Goal: Task Accomplishment & Management: Manage account settings

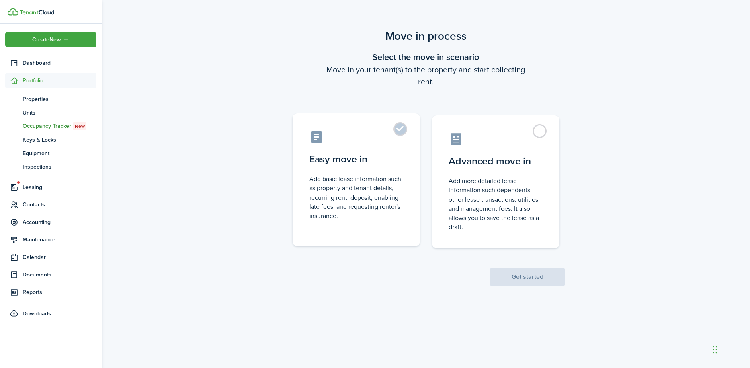
click at [391, 164] on control-radio-card-title "Easy move in" at bounding box center [357, 159] width 94 height 14
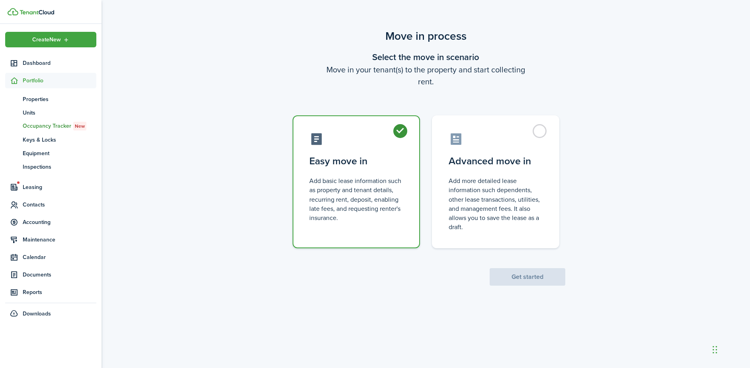
radio input "true"
click at [531, 274] on button "Get started" at bounding box center [528, 277] width 76 height 18
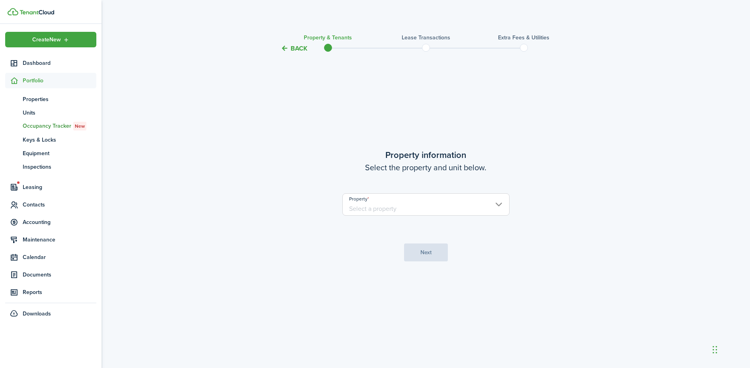
click at [429, 207] on input "Property" at bounding box center [426, 205] width 167 height 22
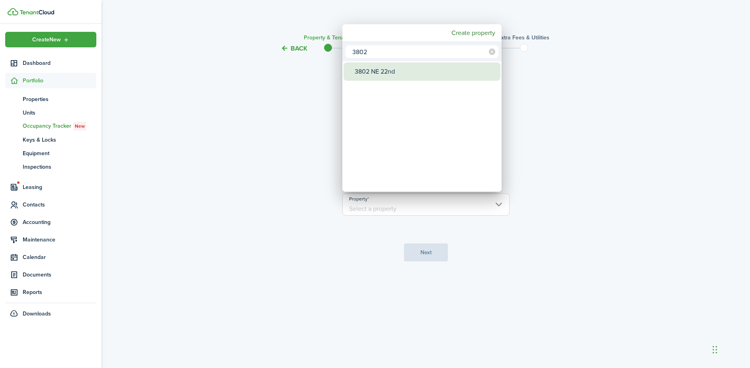
type input "3802"
click at [380, 76] on div "3802 NE 22nd" at bounding box center [425, 72] width 141 height 18
type input "3802 NE 22nd"
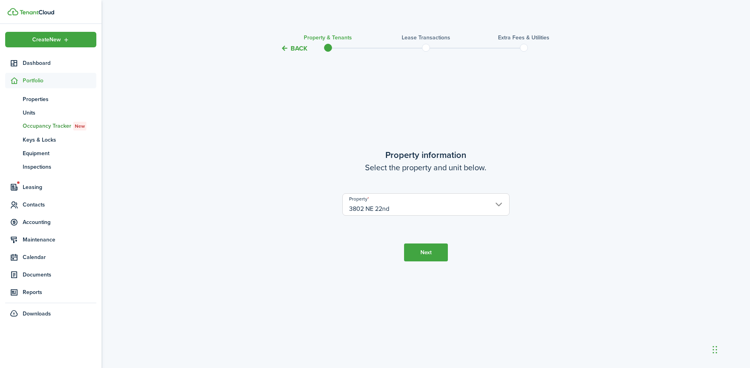
click at [445, 253] on button "Next" at bounding box center [426, 253] width 44 height 18
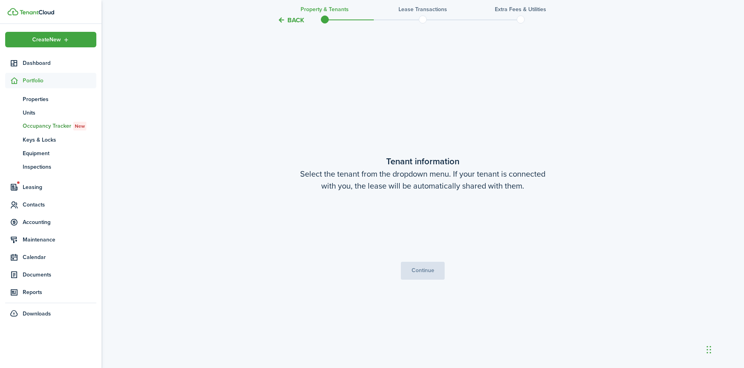
scroll to position [315, 0]
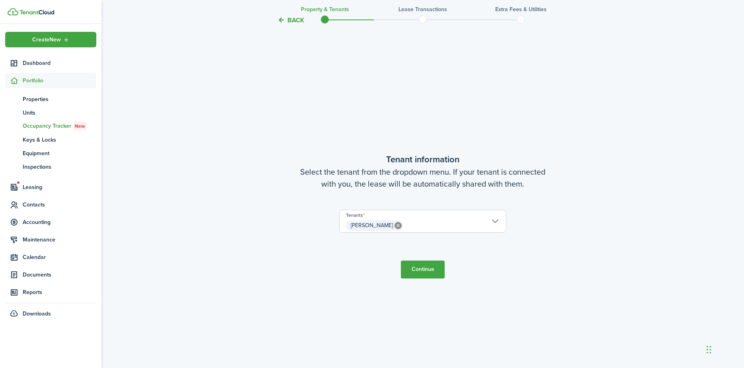
click at [439, 224] on span "[PERSON_NAME]" at bounding box center [423, 226] width 167 height 14
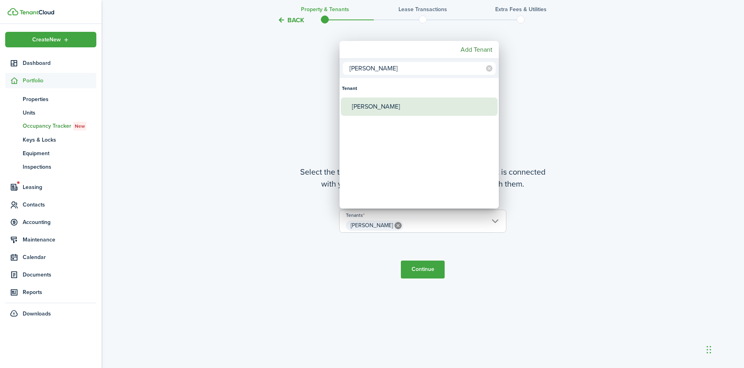
type input "[PERSON_NAME]"
click at [364, 111] on div "[PERSON_NAME]" at bounding box center [422, 107] width 141 height 18
type input "[PERSON_NAME], [PERSON_NAME]"
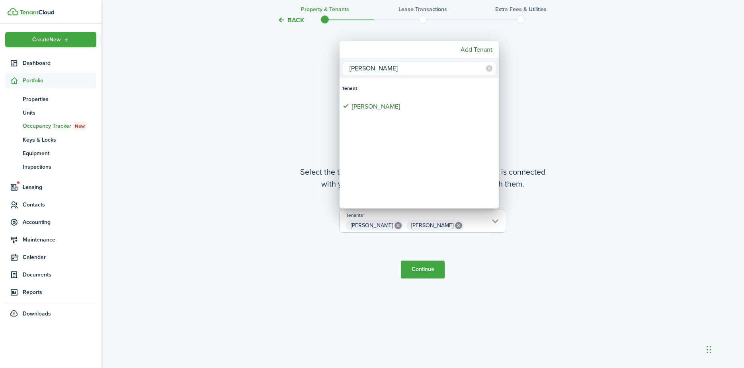
click at [428, 273] on div at bounding box center [372, 184] width 872 height 496
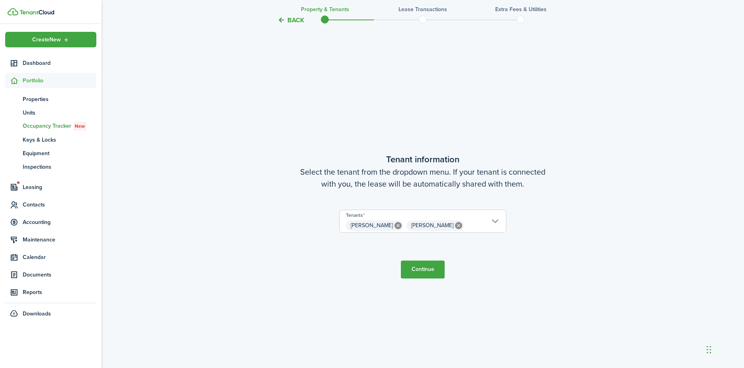
click at [428, 273] on button "Continue" at bounding box center [423, 270] width 44 height 18
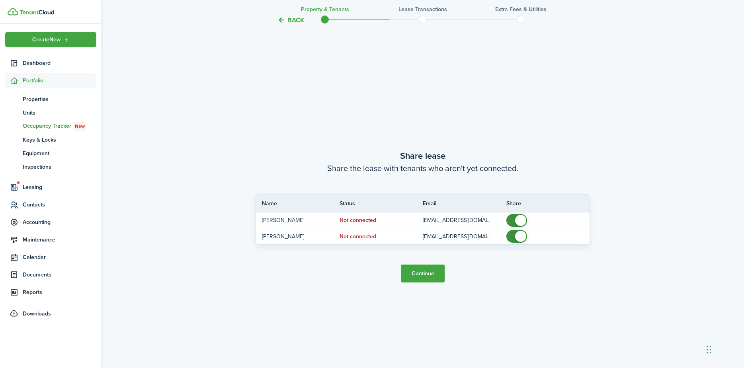
scroll to position [684, 0]
click at [416, 278] on button "Continue" at bounding box center [423, 273] width 44 height 18
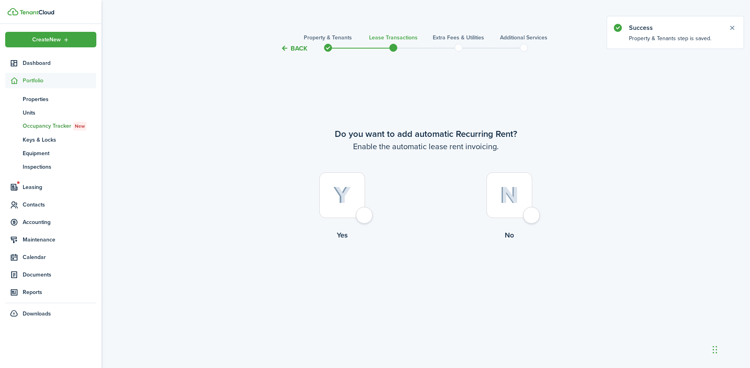
click at [359, 218] on div at bounding box center [342, 195] width 46 height 46
radio input "true"
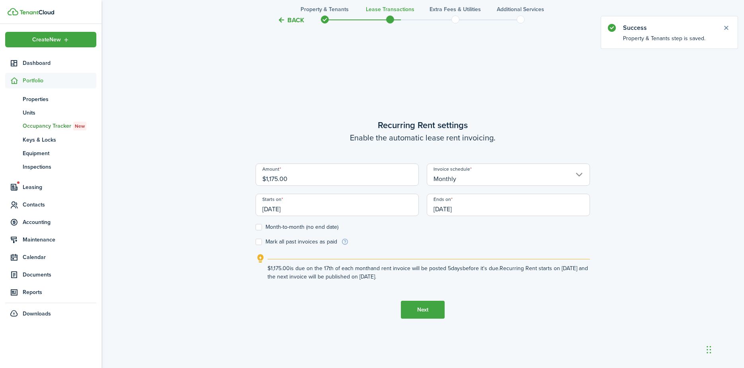
scroll to position [315, 0]
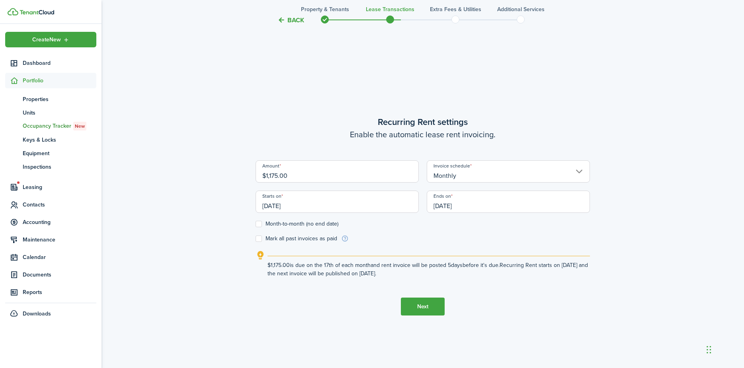
click at [328, 179] on input "$1,175.00" at bounding box center [337, 172] width 163 height 22
click at [303, 203] on input "[DATE]" at bounding box center [337, 202] width 163 height 22
type input "$1,180.00"
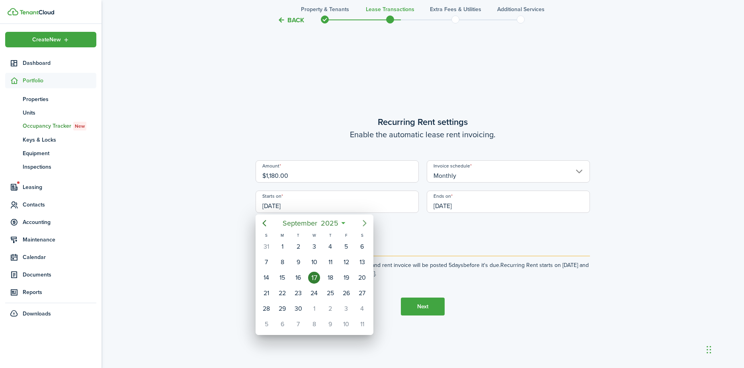
click at [367, 223] on icon "Next page" at bounding box center [365, 224] width 10 height 10
click at [314, 249] on div "1" at bounding box center [314, 247] width 12 height 12
type input "[DATE]"
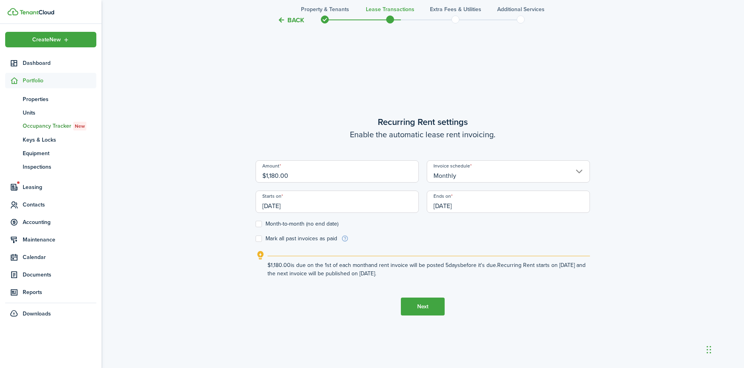
click at [522, 208] on input "[DATE]" at bounding box center [508, 202] width 163 height 22
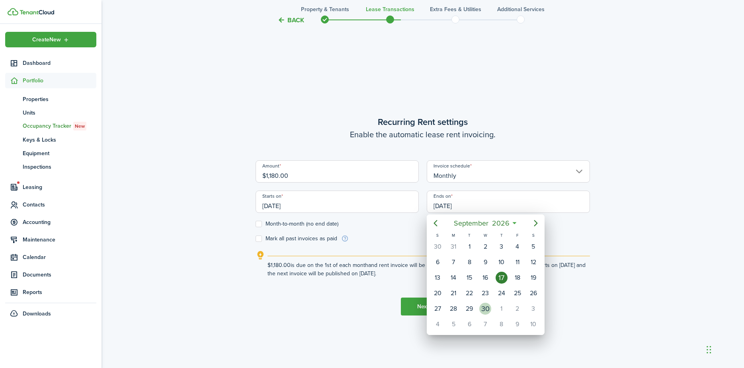
click at [492, 310] on div "30" at bounding box center [486, 309] width 16 height 15
type input "[DATE]"
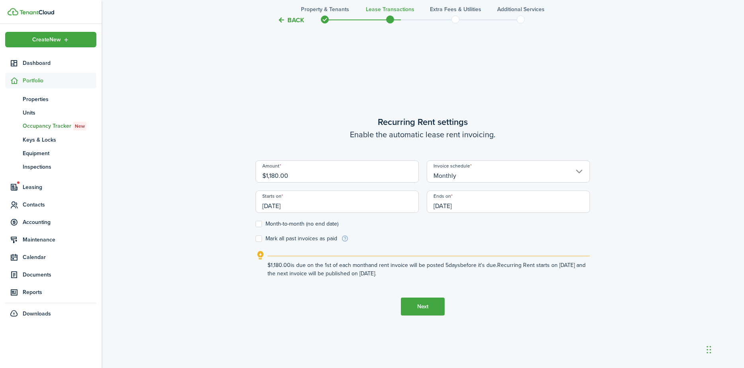
click at [275, 223] on label "Month-to-month (no end date)" at bounding box center [297, 224] width 83 height 6
click at [256, 224] on input "Month-to-month (no end date)" at bounding box center [255, 224] width 0 height 0
checkbox input "true"
click at [422, 306] on button "Next" at bounding box center [423, 307] width 44 height 18
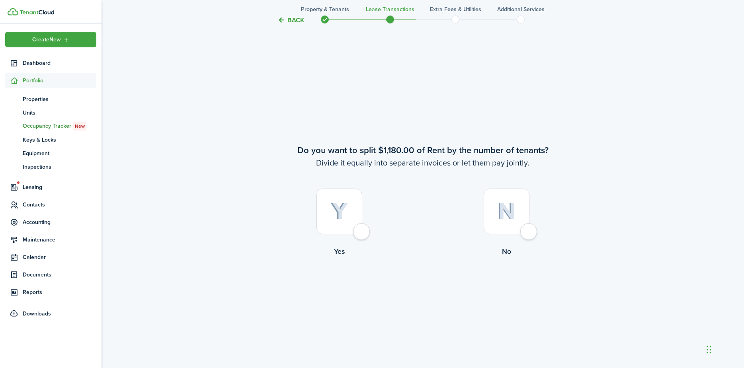
scroll to position [684, 0]
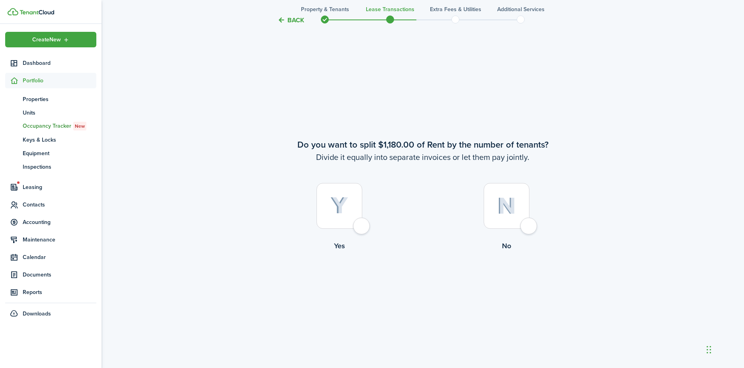
click at [543, 220] on label "No" at bounding box center [506, 219] width 167 height 72
radio input "true"
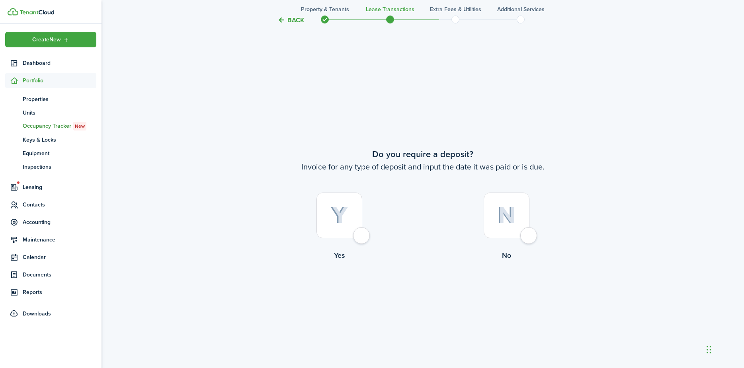
scroll to position [1052, 0]
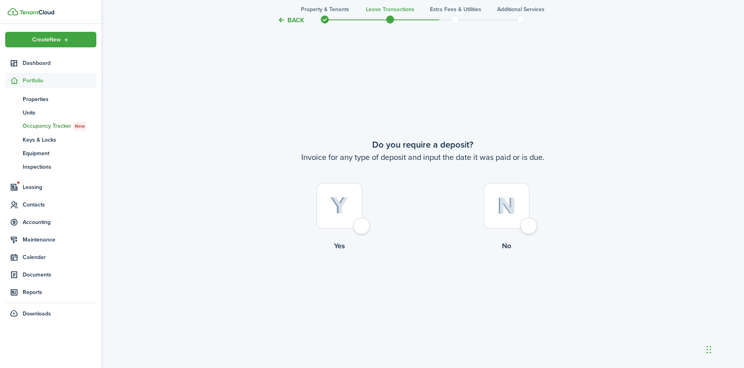
click at [507, 233] on label "No" at bounding box center [506, 219] width 167 height 72
radio input "true"
click at [433, 284] on button "Continue" at bounding box center [423, 284] width 44 height 18
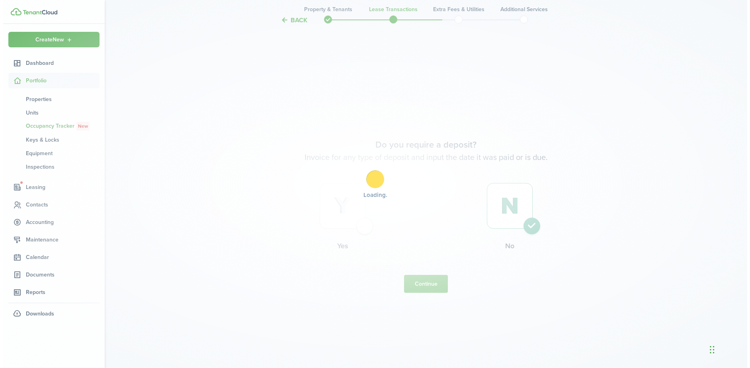
scroll to position [0, 0]
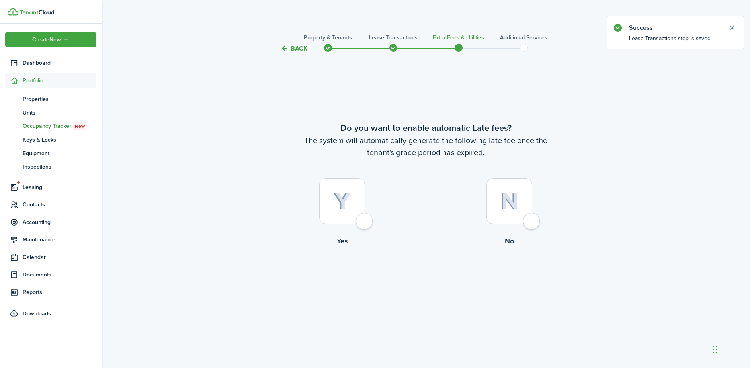
click at [364, 224] on div at bounding box center [342, 201] width 46 height 46
radio input "true"
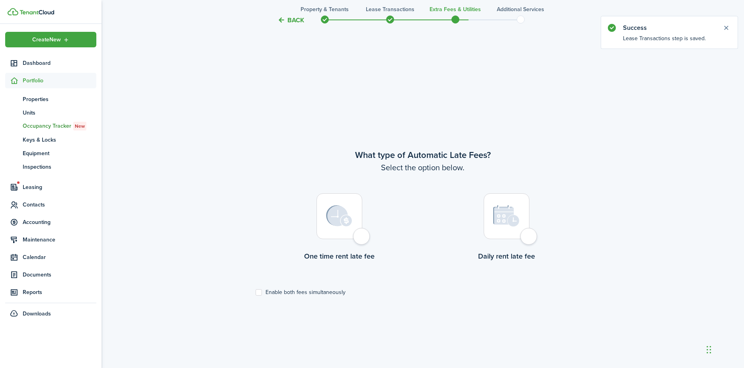
scroll to position [315, 0]
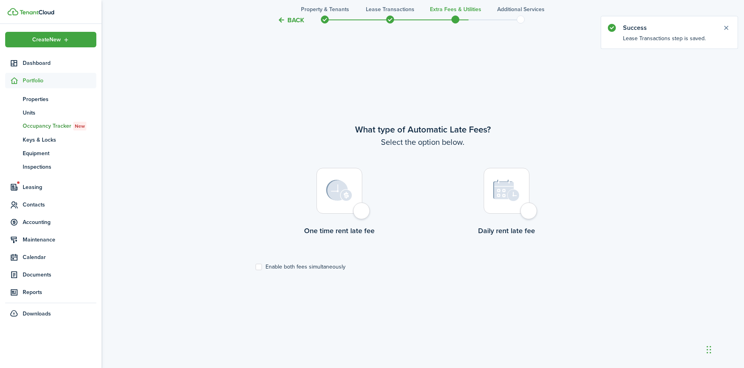
click at [295, 276] on tc-wizard-step "What type of Automatic Late Fees? Select the option below. One time rent late f…" at bounding box center [423, 215] width 335 height 368
click at [302, 266] on label "Enable both fees simultaneously" at bounding box center [301, 267] width 90 height 6
click at [256, 267] on input "Enable both fees simultaneously" at bounding box center [255, 267] width 0 height 0
checkbox input "true"
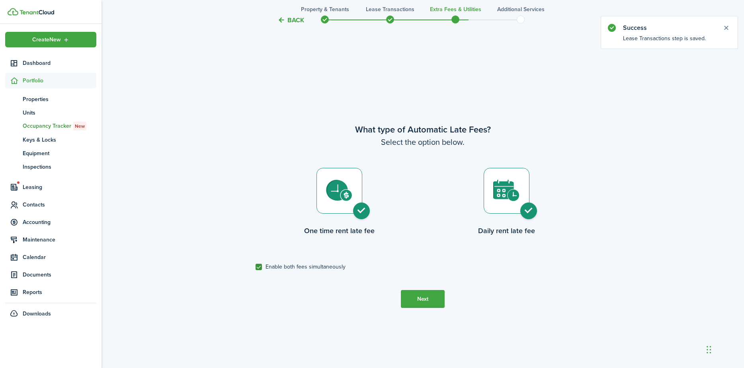
click at [422, 295] on button "Next" at bounding box center [423, 299] width 44 height 18
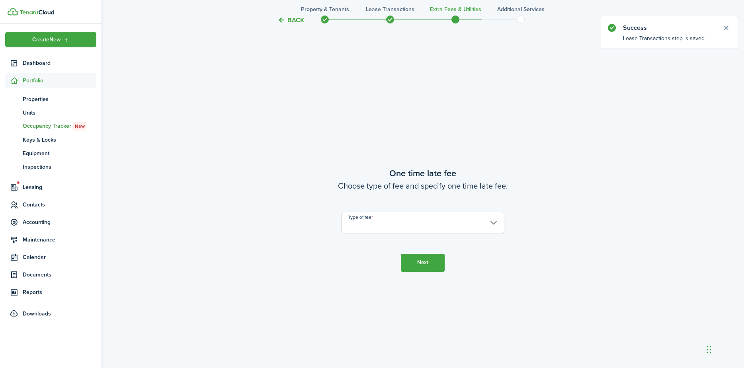
scroll to position [684, 0]
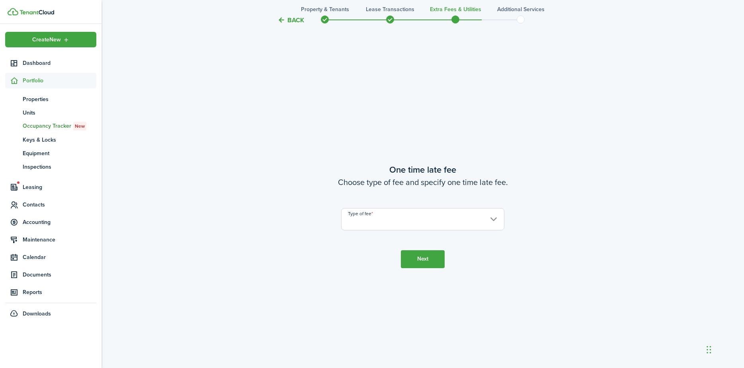
click at [382, 221] on input "Type of fee" at bounding box center [422, 219] width 163 height 22
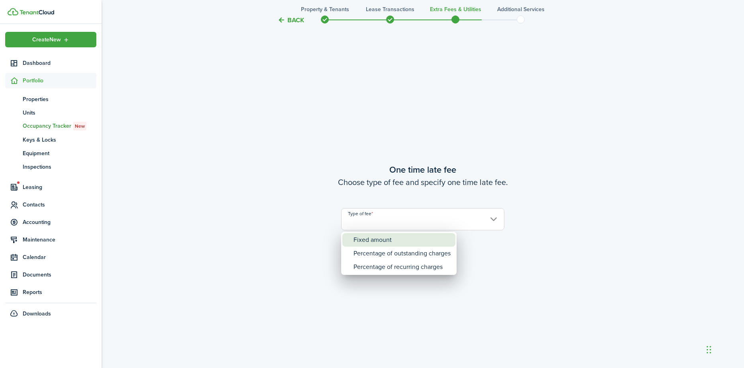
click at [388, 239] on div "Fixed amount" at bounding box center [402, 240] width 97 height 14
type input "Fixed amount"
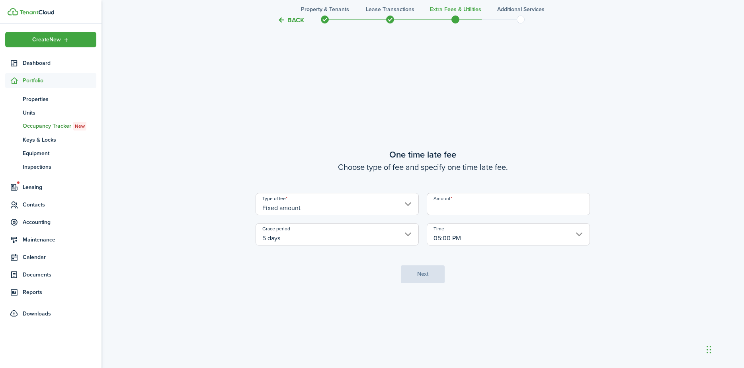
click at [386, 238] on input "5 days" at bounding box center [337, 234] width 163 height 22
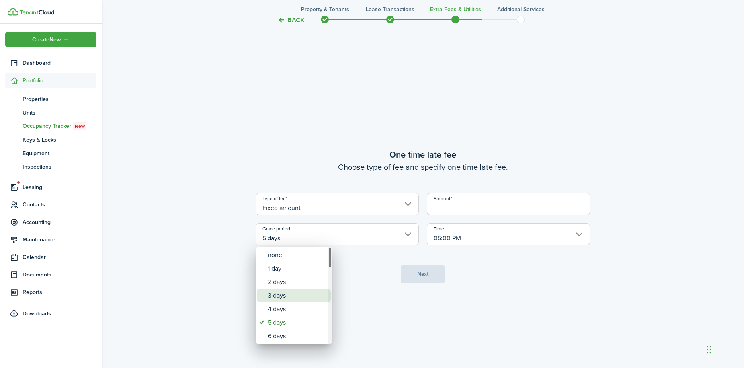
click at [315, 298] on div "3 days" at bounding box center [297, 296] width 58 height 14
type input "3 days"
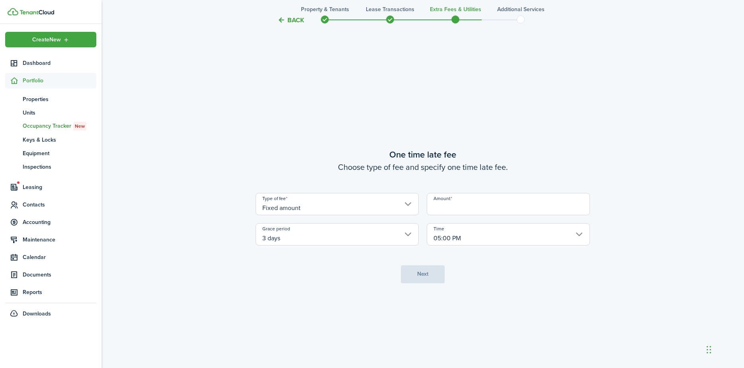
click at [477, 231] on input "05:00 PM" at bounding box center [508, 234] width 163 height 22
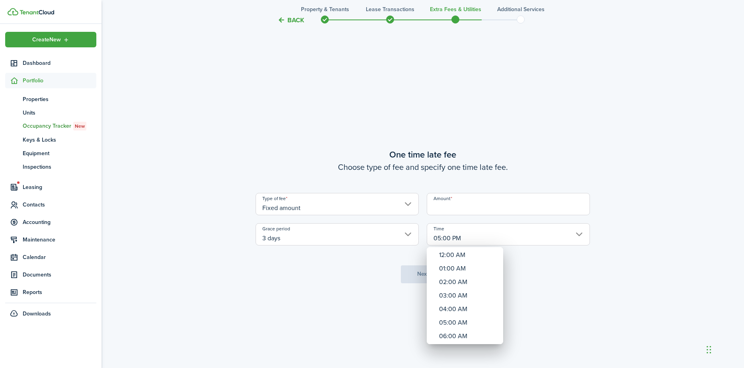
click at [477, 205] on div at bounding box center [372, 184] width 872 height 496
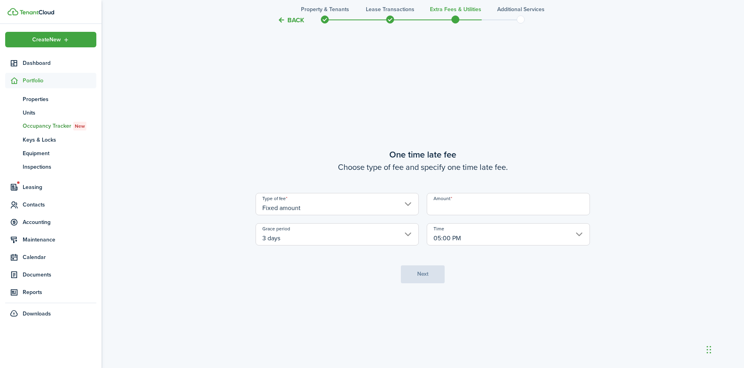
click at [477, 205] on input "Amount" at bounding box center [508, 204] width 163 height 22
click at [363, 206] on input "Fixed amount" at bounding box center [337, 204] width 163 height 22
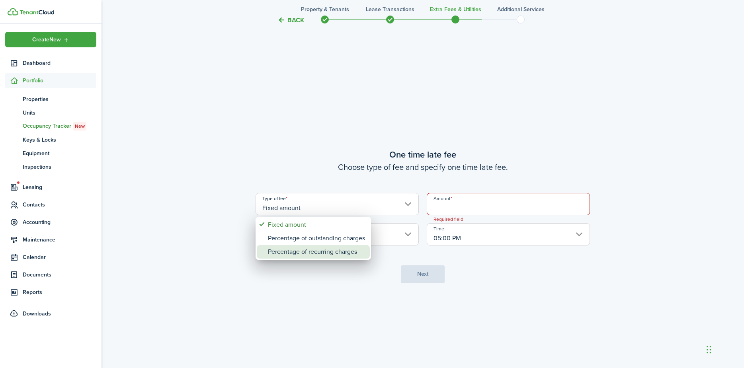
click at [364, 246] on div "Percentage of recurring charges" at bounding box center [316, 252] width 97 height 14
type input "Percentage of recurring charges"
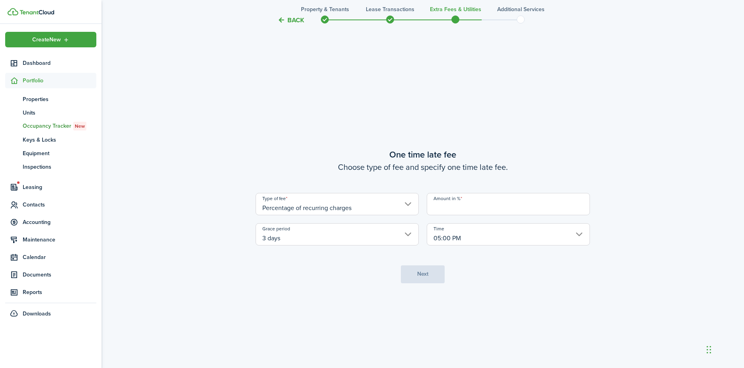
click at [492, 206] on input "Amount in %" at bounding box center [508, 204] width 163 height 22
click at [537, 241] on input "05:00 PM" at bounding box center [508, 234] width 163 height 22
type input "10"
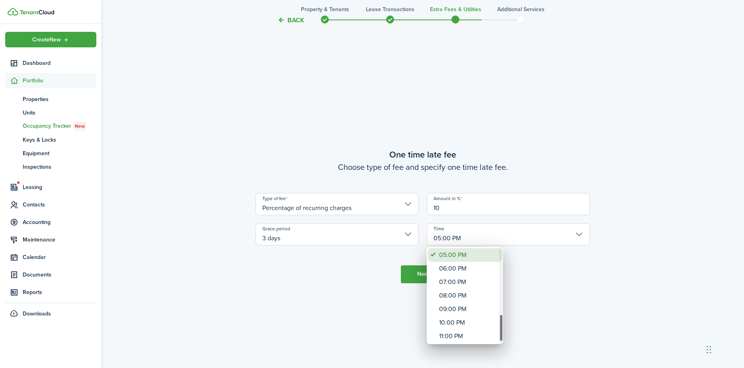
click at [473, 259] on div "05:00 PM" at bounding box center [468, 256] width 58 height 14
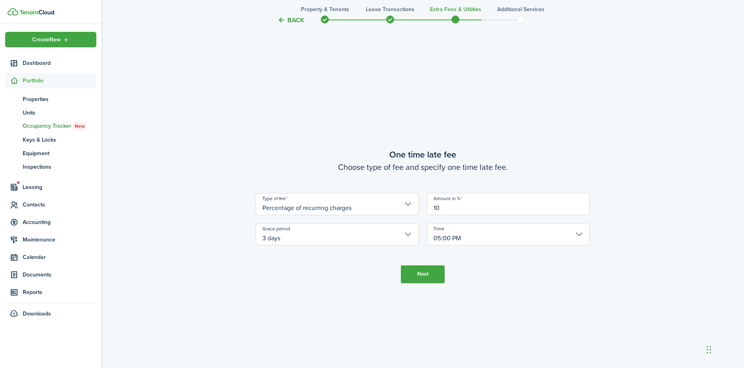
click at [434, 277] on button "Next" at bounding box center [423, 275] width 44 height 18
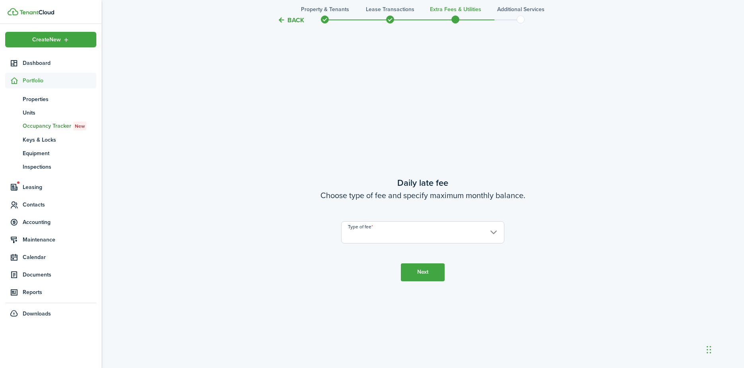
scroll to position [1052, 0]
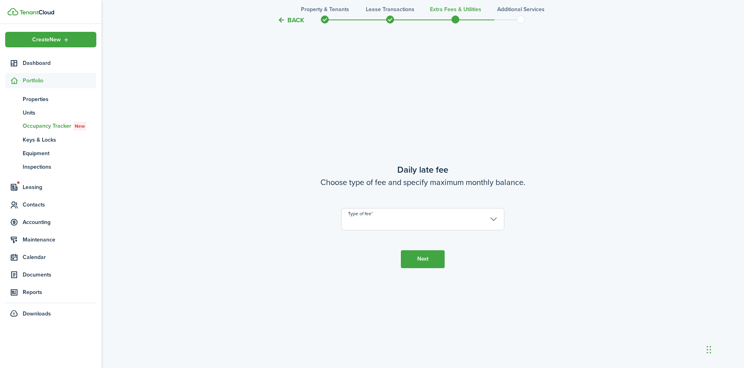
click at [382, 216] on input "Type of fee" at bounding box center [422, 219] width 163 height 22
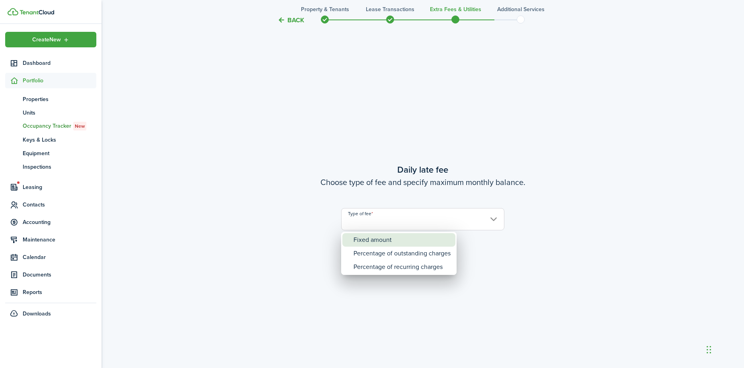
click at [382, 239] on div "Fixed amount" at bounding box center [402, 240] width 97 height 14
type input "Fixed amount"
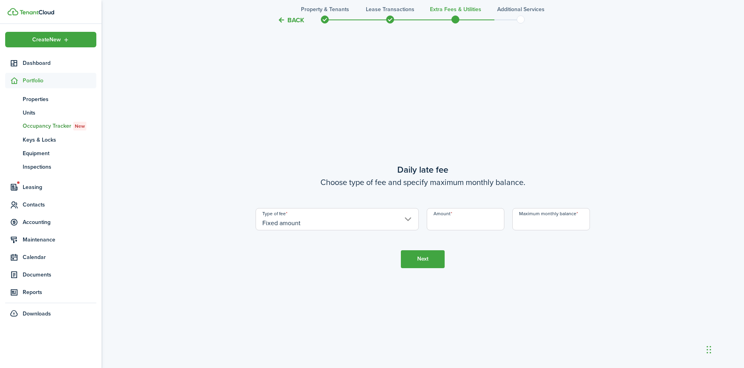
click at [466, 223] on input "Amount" at bounding box center [466, 219] width 78 height 22
type input "$10.00"
click at [544, 225] on input "Maximum monthly balance" at bounding box center [552, 219] width 78 height 22
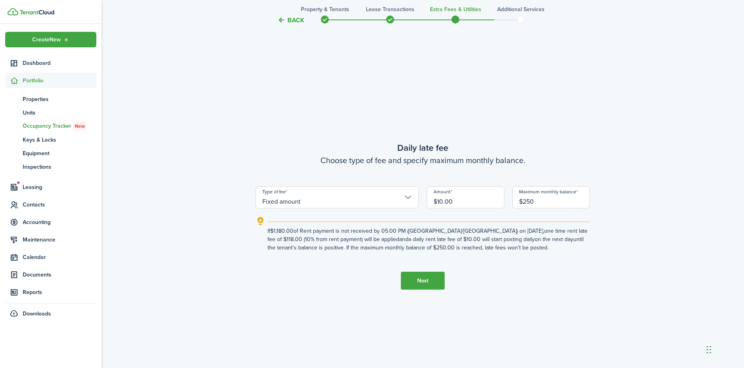
type input "$250.00"
click at [420, 277] on button "Next" at bounding box center [423, 281] width 44 height 18
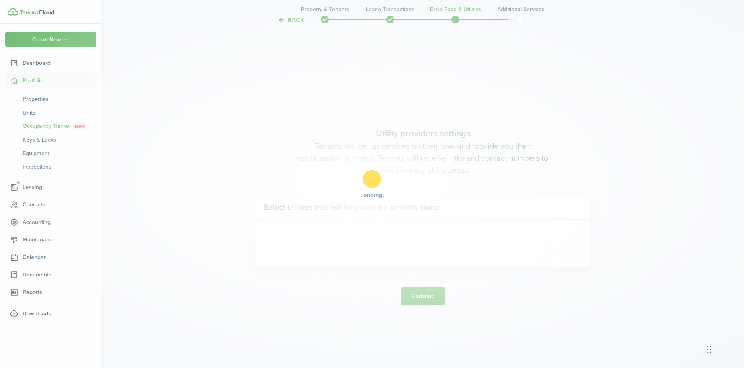
scroll to position [1420, 0]
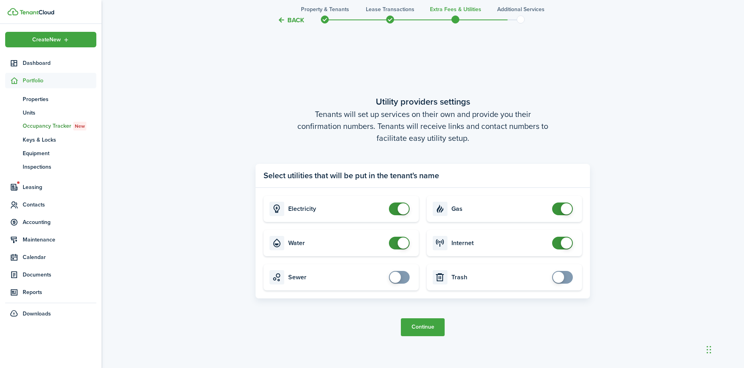
checkbox input "true"
click at [560, 277] on span at bounding box center [558, 277] width 11 height 11
checkbox input "true"
click at [402, 278] on span at bounding box center [400, 277] width 8 height 13
click at [562, 244] on span at bounding box center [566, 243] width 11 height 11
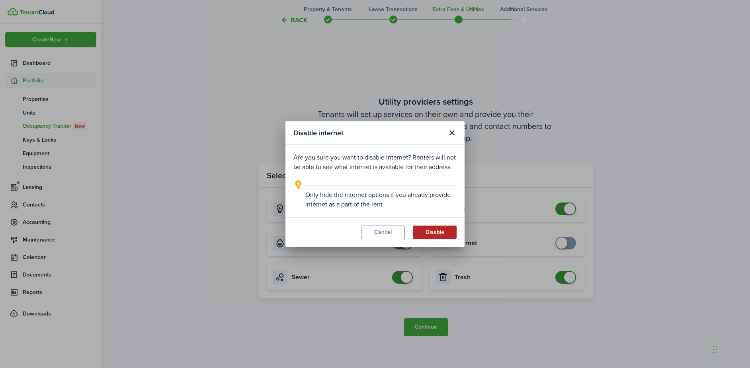
click at [439, 233] on button "Disable" at bounding box center [435, 233] width 44 height 14
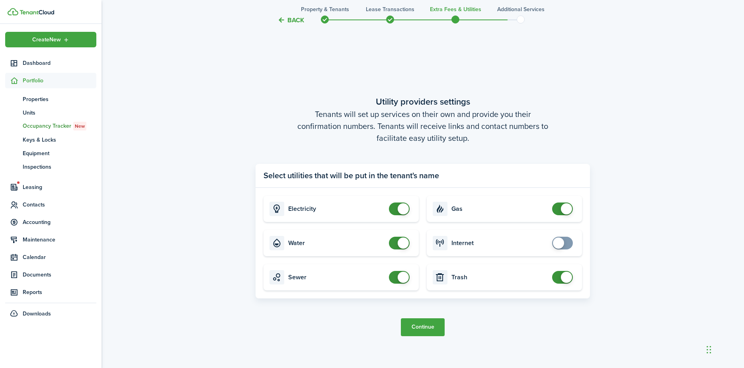
checkbox input "true"
click at [567, 245] on span at bounding box center [563, 243] width 8 height 13
click at [440, 329] on button "Continue" at bounding box center [423, 328] width 44 height 18
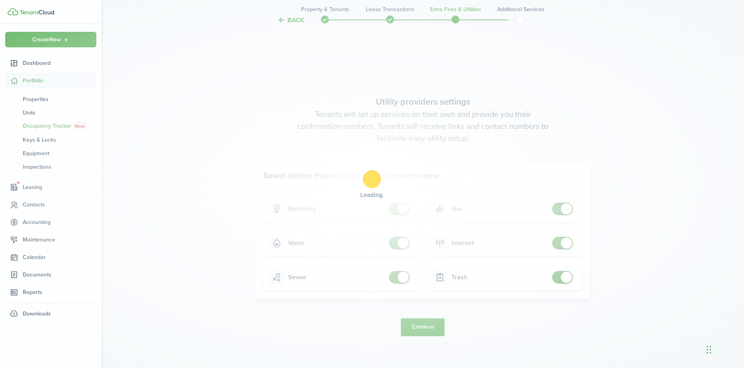
scroll to position [0, 0]
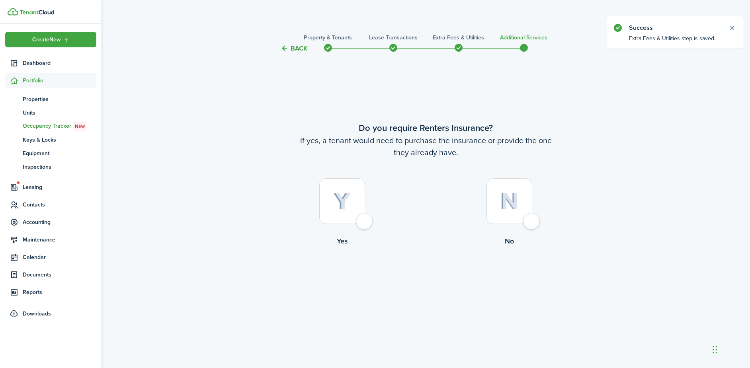
click at [529, 215] on div at bounding box center [510, 201] width 46 height 46
radio input "true"
click at [428, 278] on button "Complete move in" at bounding box center [426, 280] width 59 height 18
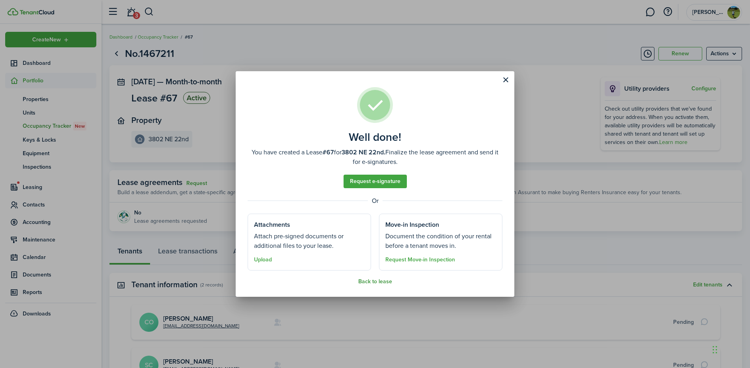
click at [374, 281] on button "Back to lease" at bounding box center [376, 282] width 34 height 6
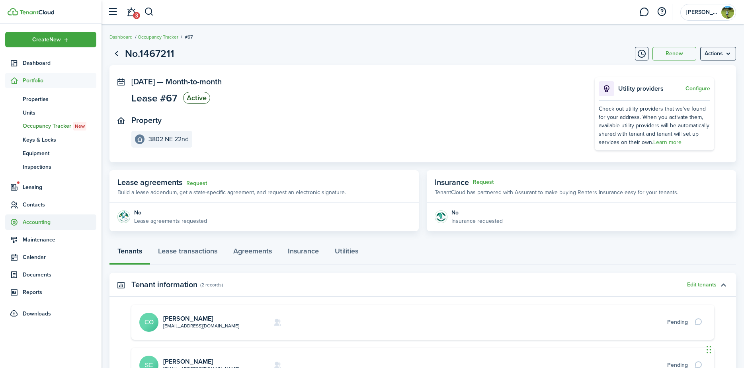
click at [46, 227] on span "Accounting" at bounding box center [50, 223] width 91 height 16
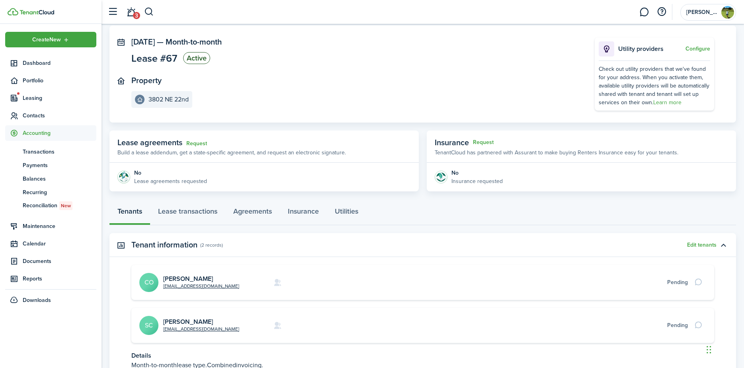
scroll to position [80, 0]
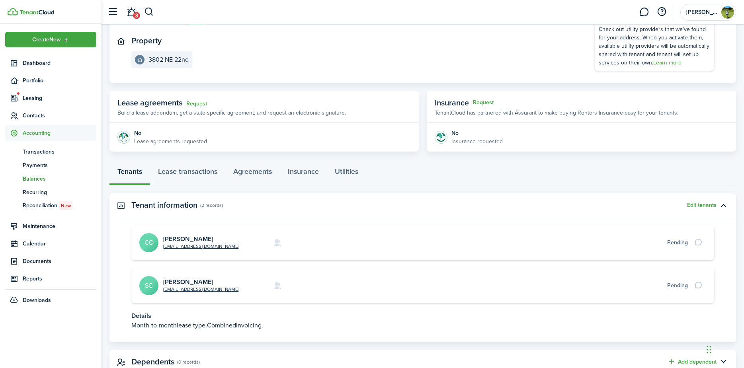
click at [36, 178] on span "Balances" at bounding box center [60, 179] width 74 height 8
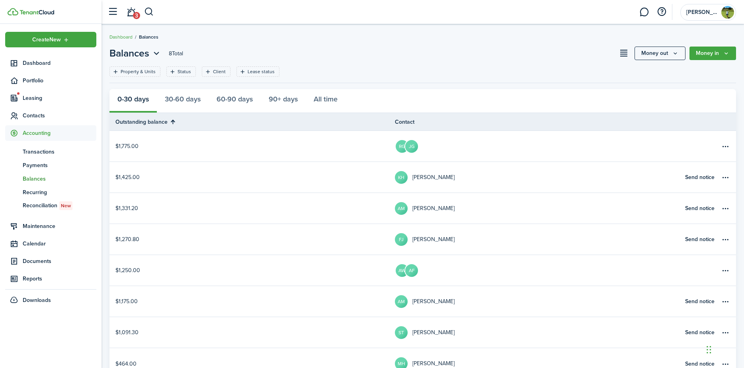
click at [131, 177] on link "$1,425.00" at bounding box center [253, 177] width 286 height 31
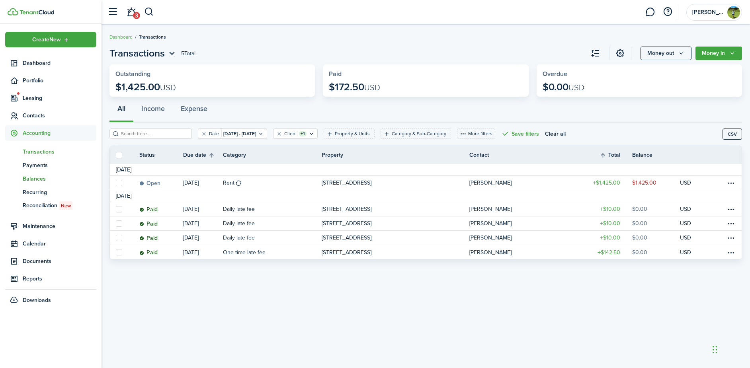
click at [41, 178] on span "Balances" at bounding box center [60, 179] width 74 height 8
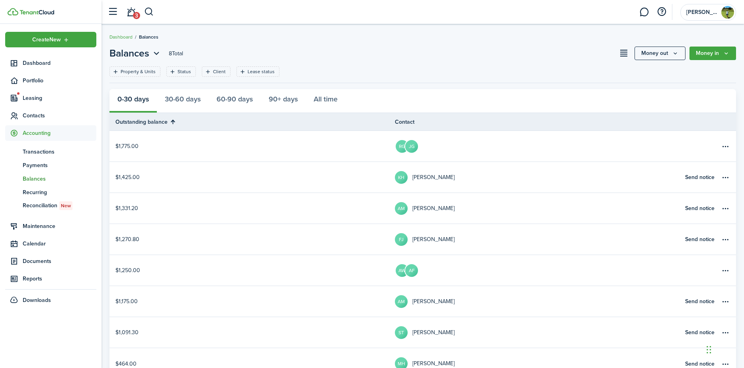
click at [432, 209] on table-profile-info-text "[PERSON_NAME]" at bounding box center [434, 209] width 42 height 6
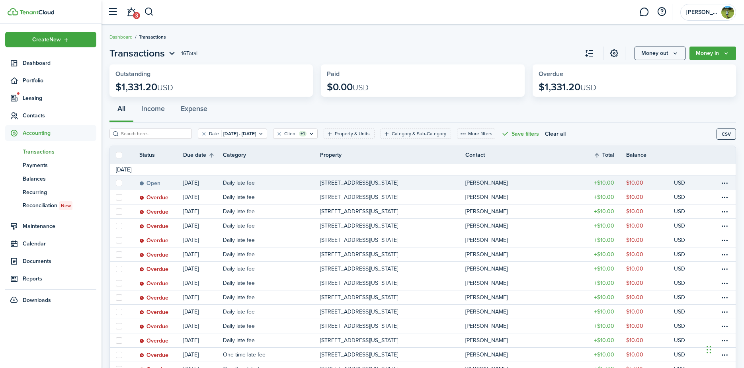
click at [118, 184] on label at bounding box center [119, 183] width 6 height 6
click at [116, 183] on input "checkbox" at bounding box center [116, 183] width 0 height 0
checkbox input "true"
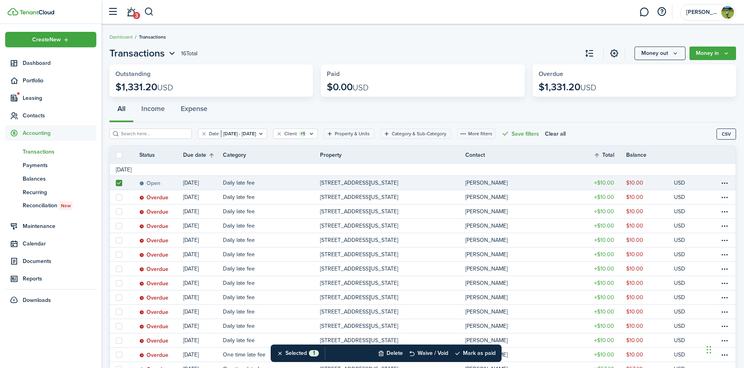
drag, startPoint x: 120, startPoint y: 156, endPoint x: 141, endPoint y: 167, distance: 24.2
click at [120, 156] on label at bounding box center [119, 155] width 6 height 6
click at [116, 155] on input "checkbox" at bounding box center [116, 155] width 0 height 0
checkbox input "true"
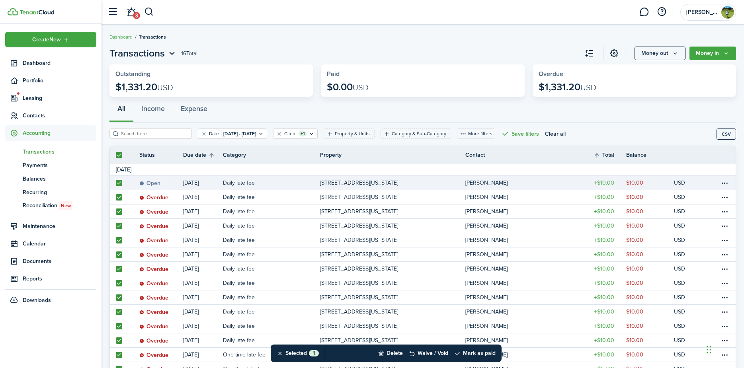
checkbox input "true"
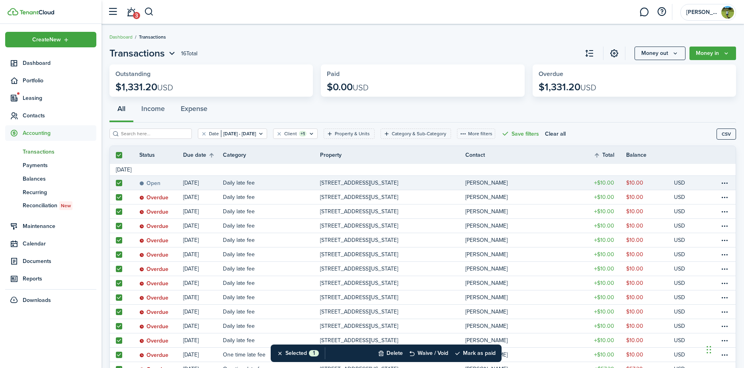
checkbox input "true"
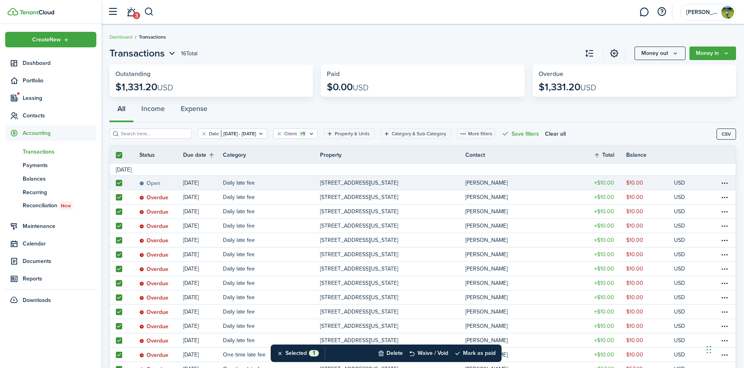
checkbox input "true"
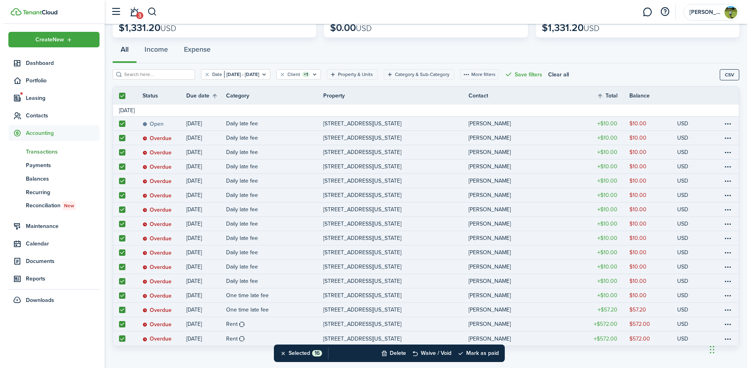
scroll to position [63, 0]
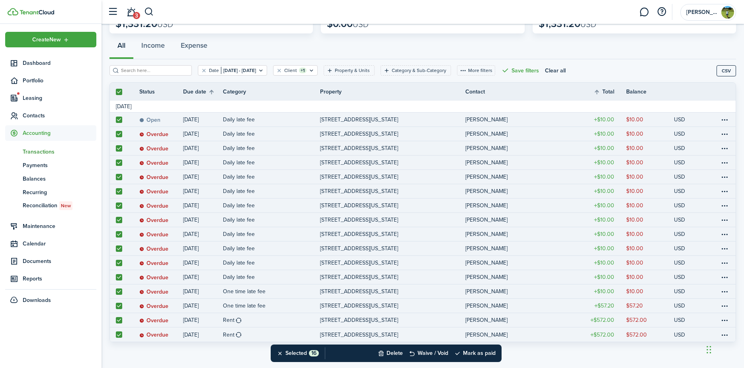
click at [119, 321] on label at bounding box center [119, 320] width 6 height 6
click at [116, 321] on input "checkbox" at bounding box center [116, 320] width 0 height 0
checkbox input "false"
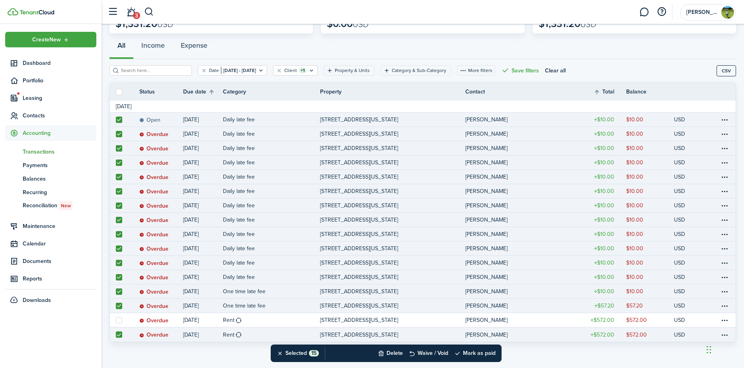
click at [118, 335] on label at bounding box center [119, 335] width 6 height 6
click at [116, 335] on input "checkbox" at bounding box center [116, 335] width 0 height 0
checkbox input "false"
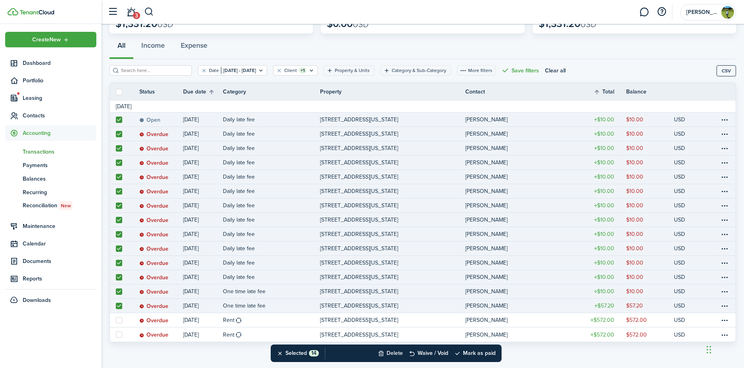
click at [392, 356] on button "Delete" at bounding box center [390, 354] width 25 height 18
click at [342, 351] on floating-action-stub "Delete" at bounding box center [339, 354] width 28 height 18
click at [483, 353] on button "Confirm" at bounding box center [475, 353] width 32 height 11
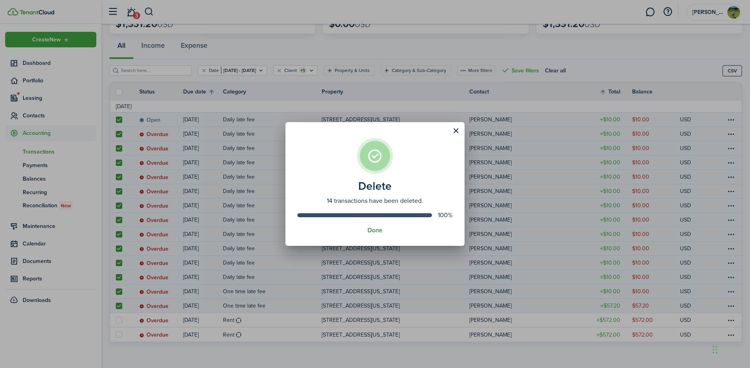
click at [378, 234] on button "Done" at bounding box center [375, 230] width 15 height 7
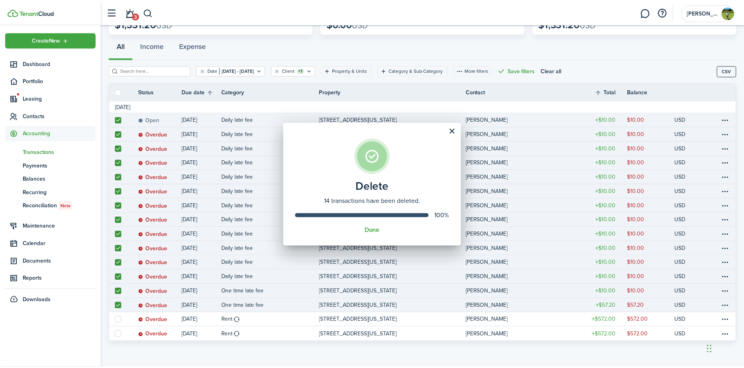
scroll to position [0, 0]
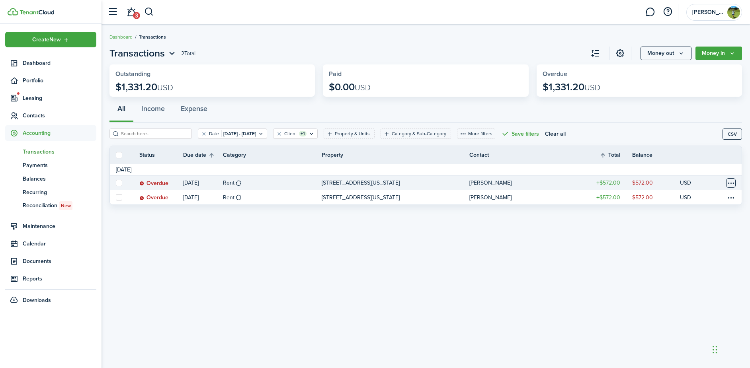
click at [731, 183] on table-menu-btn-icon at bounding box center [732, 183] width 10 height 10
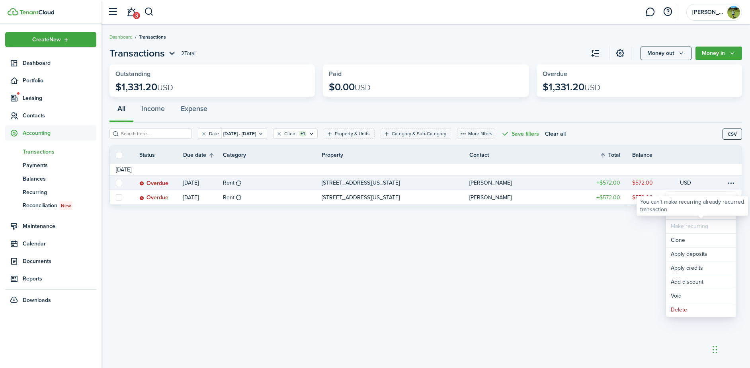
click at [693, 215] on div "You can't make recurring already recurred transaction" at bounding box center [693, 206] width 112 height 20
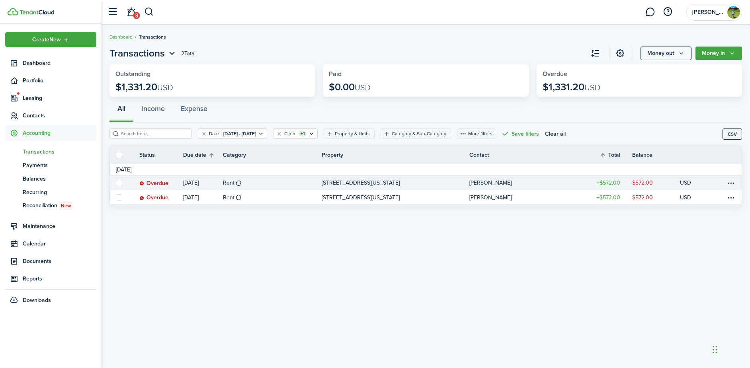
click at [725, 182] on link at bounding box center [720, 183] width 12 height 14
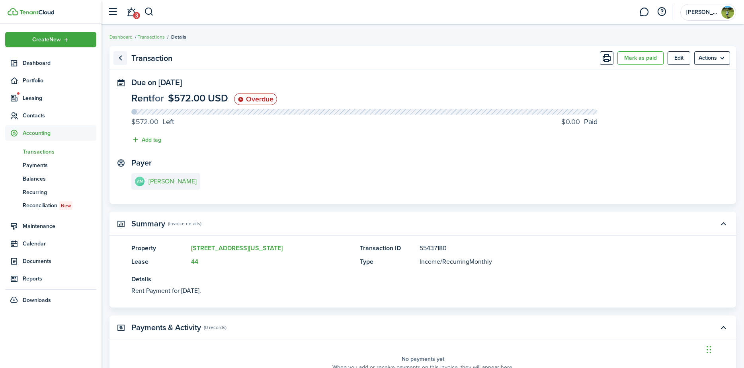
click at [122, 60] on link "Go back" at bounding box center [121, 58] width 14 height 14
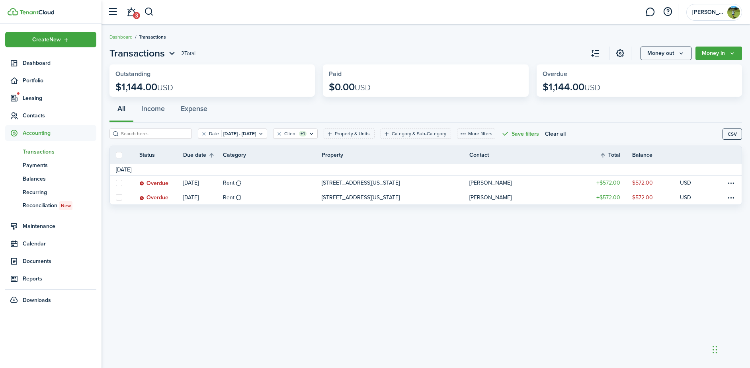
click at [119, 156] on label at bounding box center [119, 155] width 6 height 6
click at [116, 155] on input "checkbox" at bounding box center [116, 155] width 0 height 0
checkbox input "true"
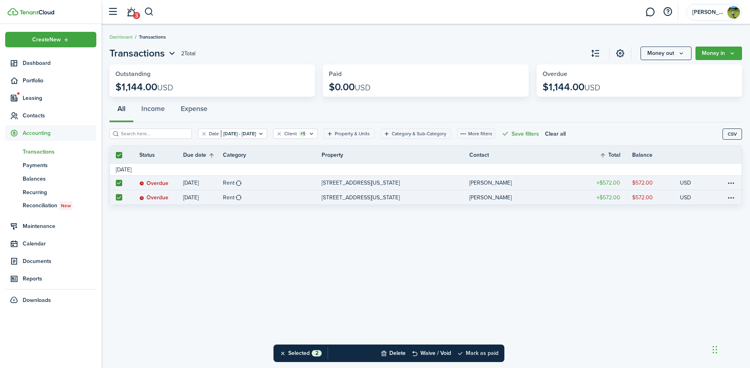
click at [468, 355] on button "Mark as paid" at bounding box center [477, 354] width 41 height 18
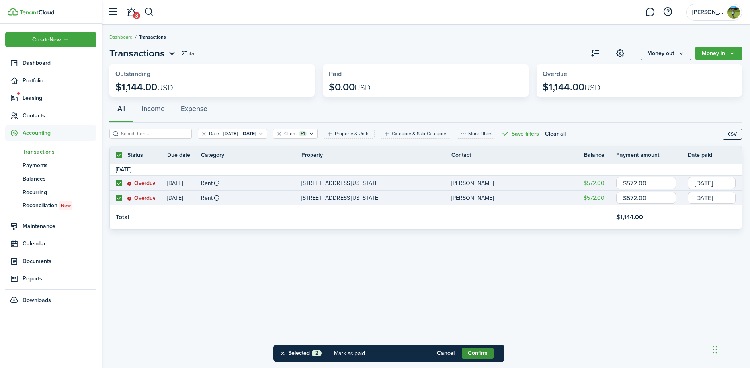
click at [482, 351] on button "Confirm" at bounding box center [478, 353] width 32 height 11
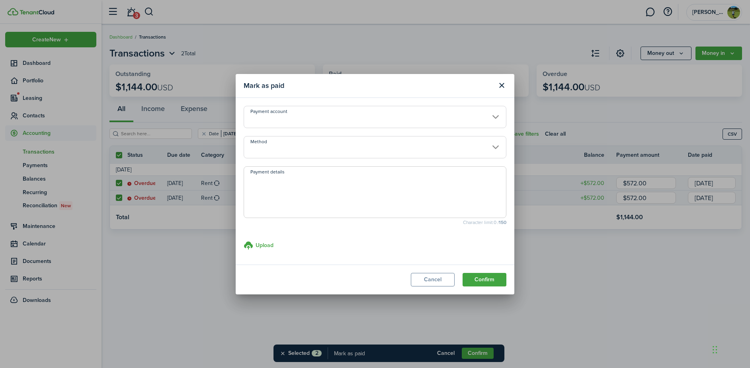
click at [482, 123] on input "Payment account" at bounding box center [375, 117] width 263 height 22
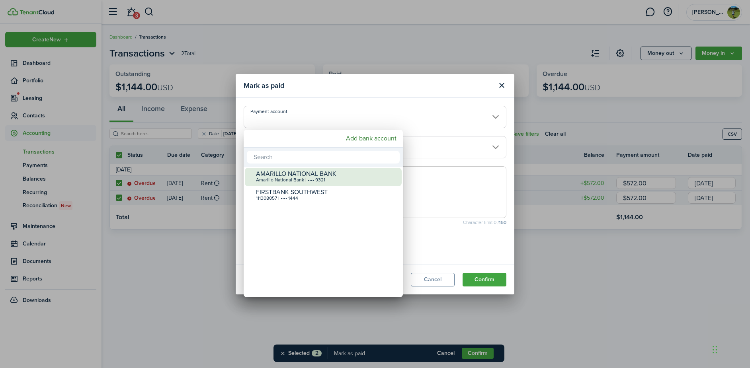
click at [340, 182] on div "Amarillo National Bank | •••• 9321" at bounding box center [326, 181] width 141 height 6
type input "•••• •••• •••• 9321"
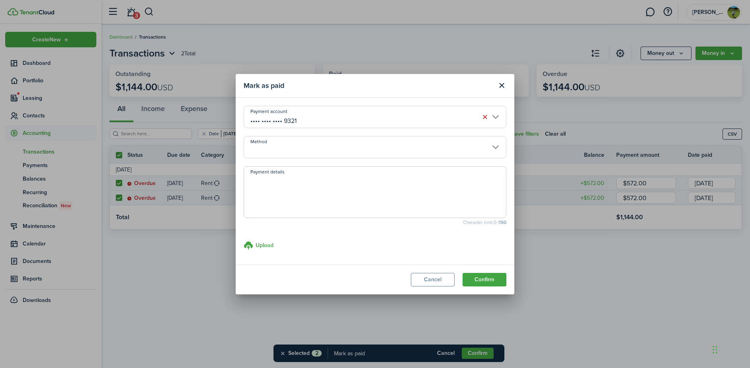
click at [427, 134] on reconciliation-bank-account-select "Payment account •••• •••• •••• 9321" at bounding box center [375, 121] width 263 height 30
click at [423, 145] on input "Method" at bounding box center [375, 147] width 263 height 22
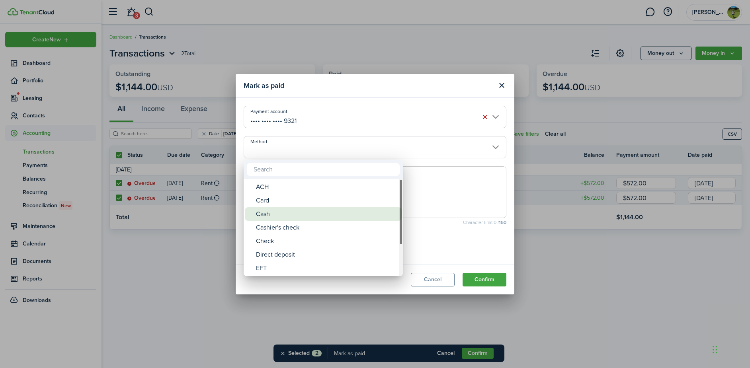
click at [311, 210] on div "Cash" at bounding box center [326, 215] width 141 height 14
type input "Cash"
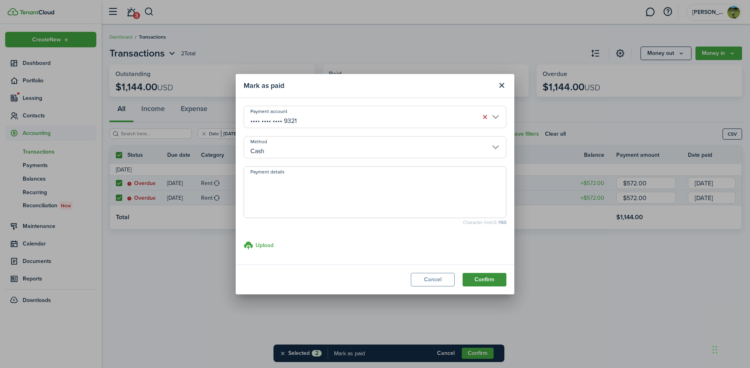
click at [491, 276] on button "Confirm" at bounding box center [485, 280] width 44 height 14
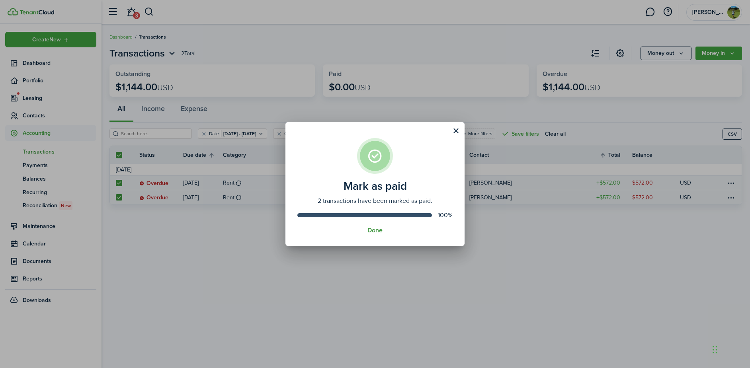
click at [378, 231] on button "Done" at bounding box center [375, 230] width 15 height 7
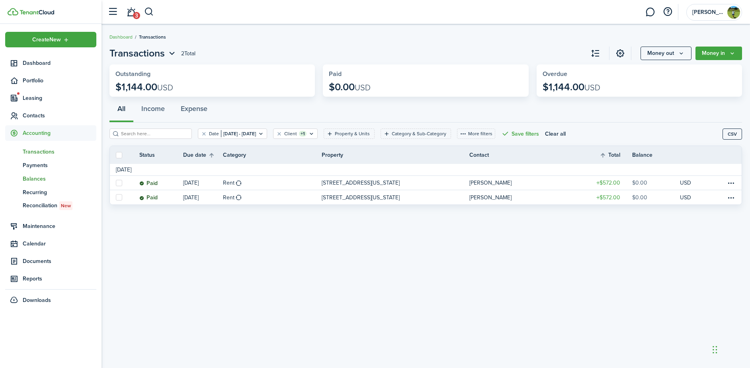
click at [50, 180] on span "Balances" at bounding box center [60, 179] width 74 height 8
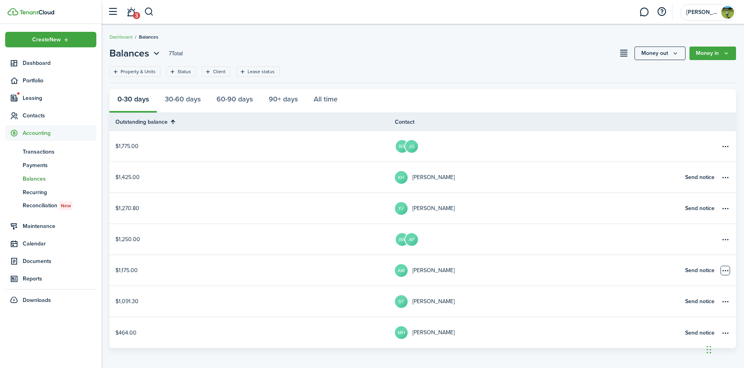
click at [725, 267] on table-menu-btn-icon "Open menu" at bounding box center [726, 271] width 10 height 10
click at [127, 272] on link "$1,175.00" at bounding box center [253, 270] width 286 height 31
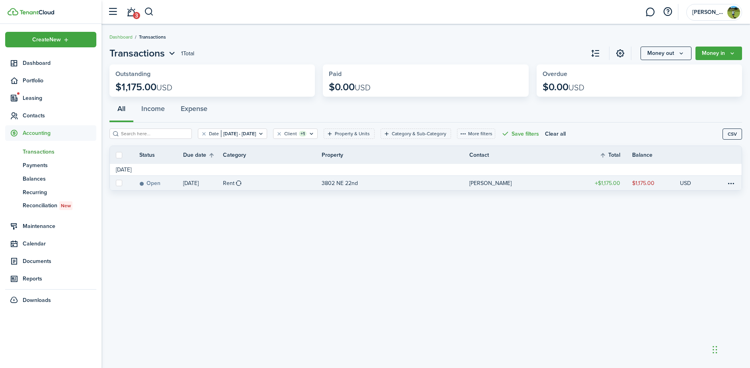
click at [725, 184] on link at bounding box center [720, 183] width 12 height 14
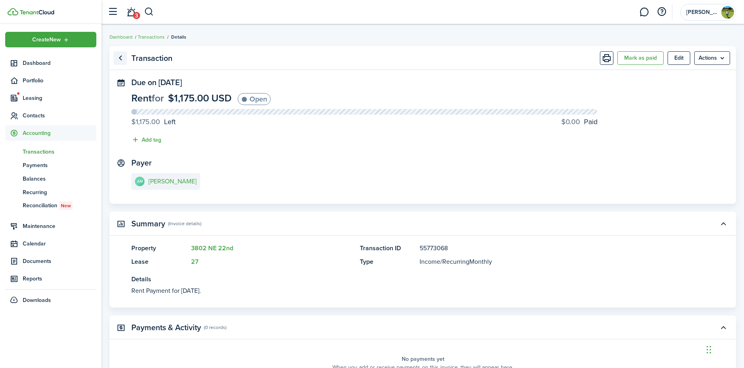
click at [118, 61] on link "Go back" at bounding box center [121, 58] width 14 height 14
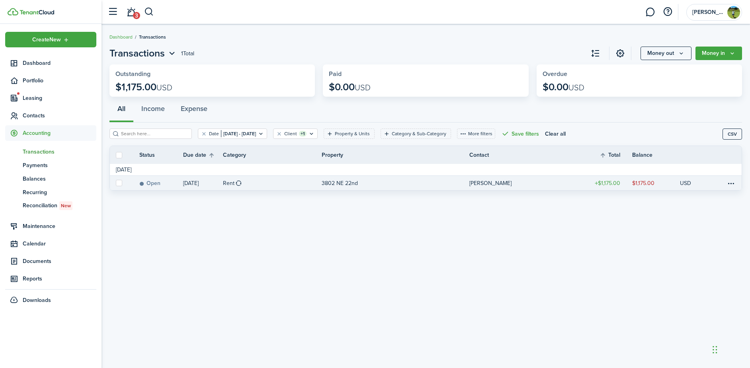
click at [119, 185] on label at bounding box center [119, 183] width 6 height 6
click at [116, 184] on input "checkbox" at bounding box center [116, 183] width 0 height 0
checkbox input "true"
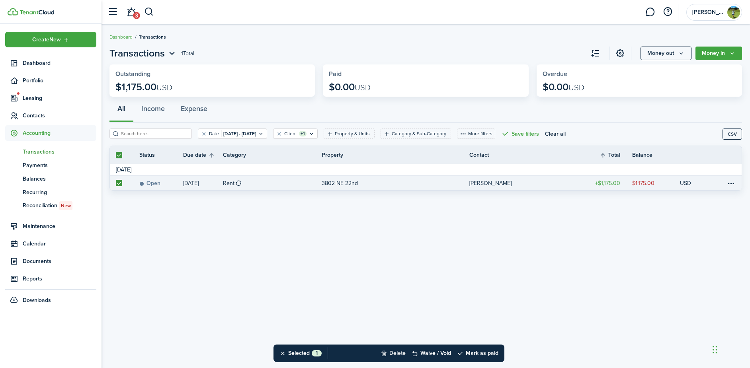
click at [396, 353] on button "Delete" at bounding box center [393, 354] width 25 height 18
click at [470, 349] on button "Confirm" at bounding box center [478, 353] width 32 height 11
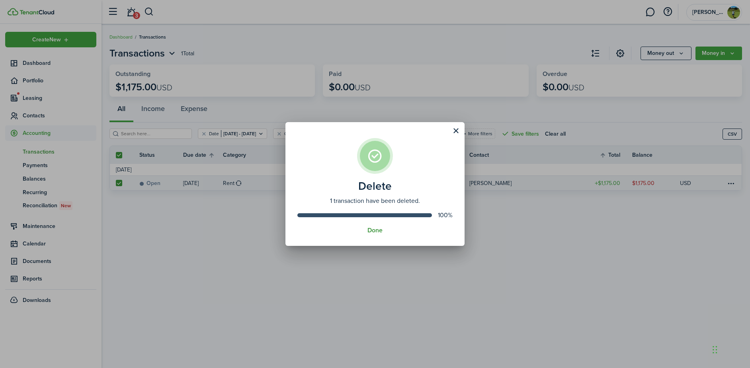
click at [377, 234] on button "Done" at bounding box center [375, 230] width 15 height 7
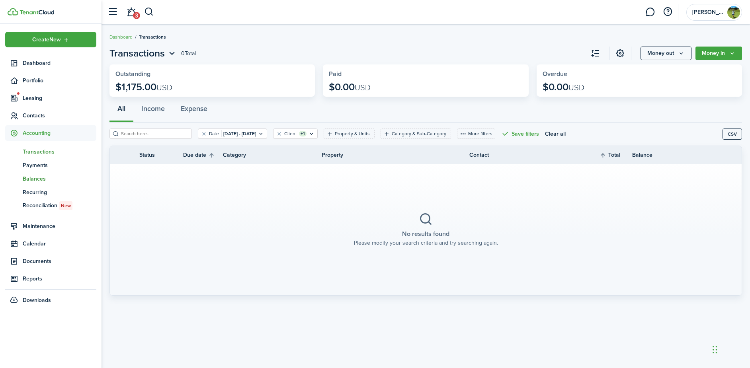
click at [37, 178] on span "Balances" at bounding box center [60, 179] width 74 height 8
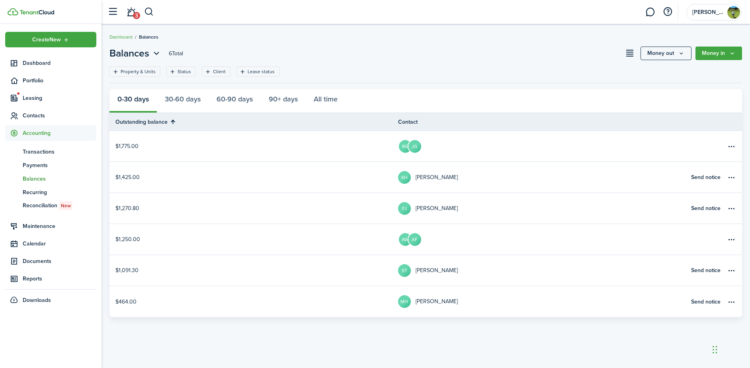
click at [127, 241] on link "$1,250.00" at bounding box center [254, 239] width 289 height 31
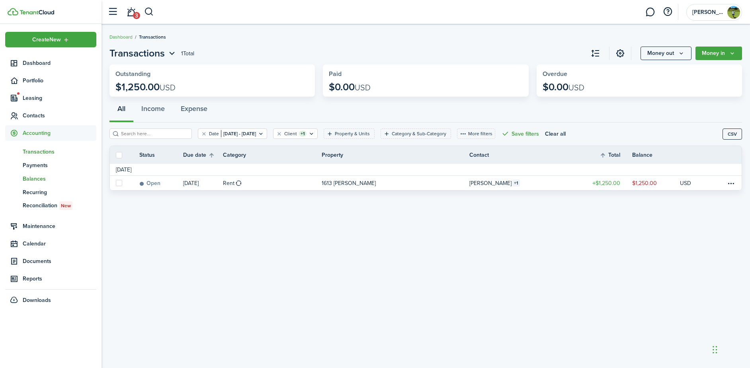
click at [39, 181] on span "Balances" at bounding box center [60, 179] width 74 height 8
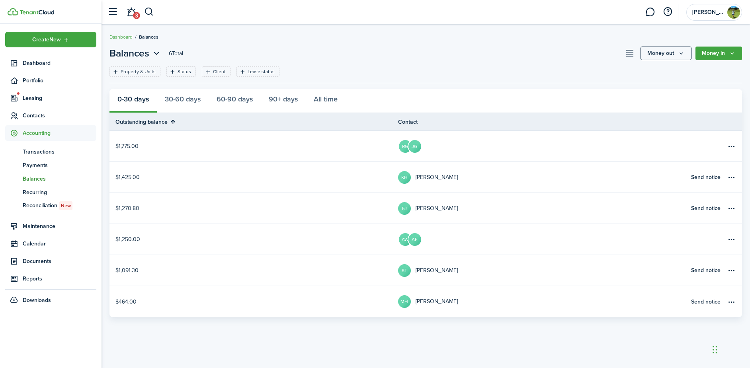
click at [400, 310] on link "MH [PERSON_NAME]" at bounding box center [542, 301] width 289 height 31
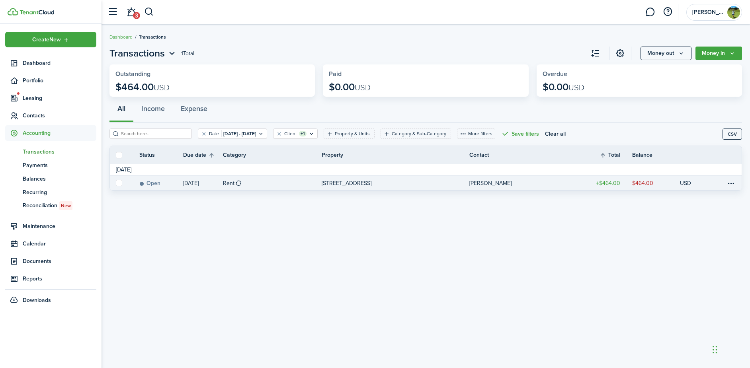
click at [118, 184] on label at bounding box center [119, 183] width 6 height 6
click at [116, 184] on input "checkbox" at bounding box center [116, 183] width 0 height 0
checkbox input "true"
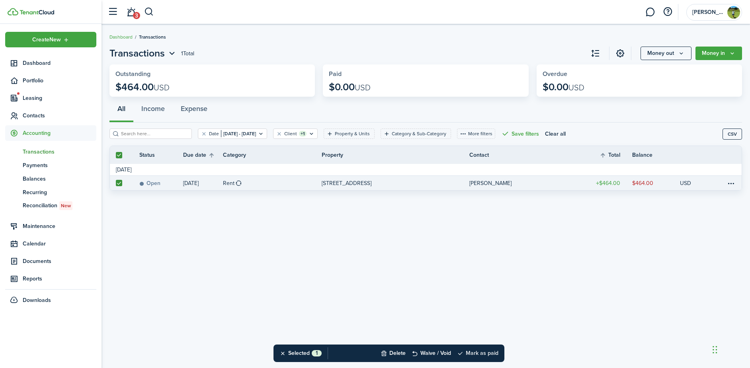
click at [479, 352] on button "Mark as paid" at bounding box center [477, 354] width 41 height 18
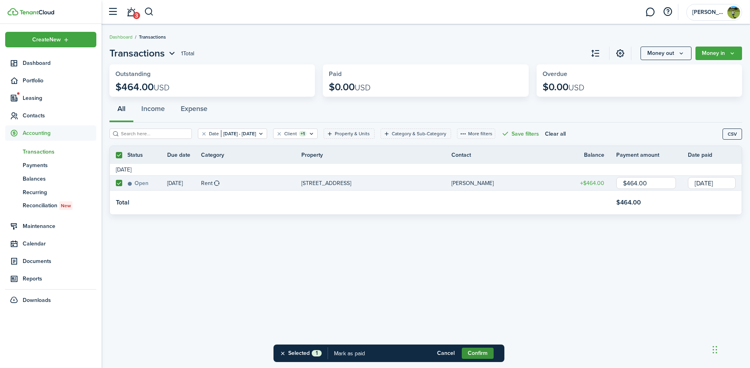
click at [484, 351] on button "Confirm" at bounding box center [478, 353] width 32 height 11
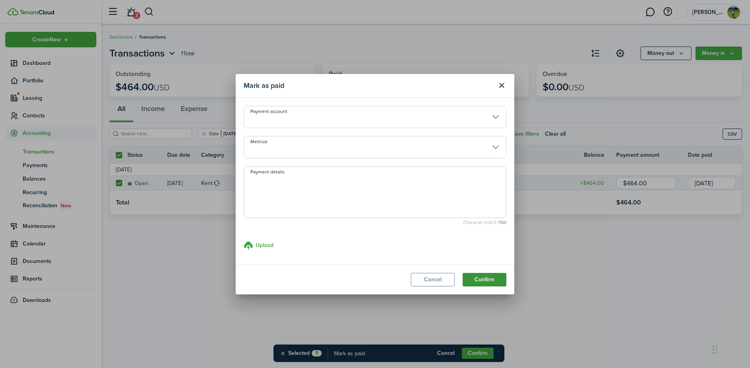
click at [484, 274] on button "Confirm" at bounding box center [485, 280] width 44 height 14
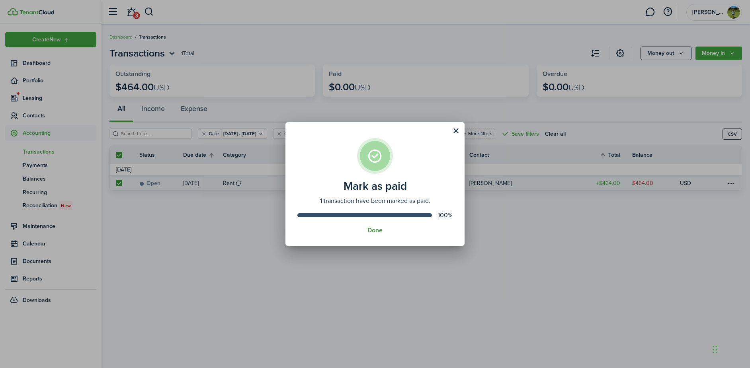
click at [372, 233] on button "Done" at bounding box center [375, 230] width 15 height 7
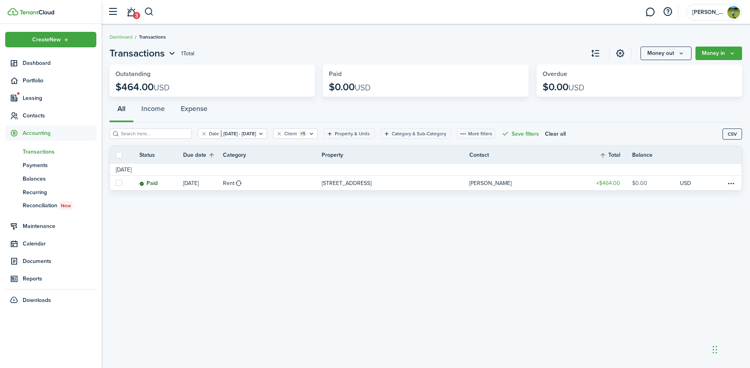
click at [36, 153] on span "Transactions" at bounding box center [60, 152] width 74 height 8
click at [41, 178] on span "Balances" at bounding box center [60, 179] width 74 height 8
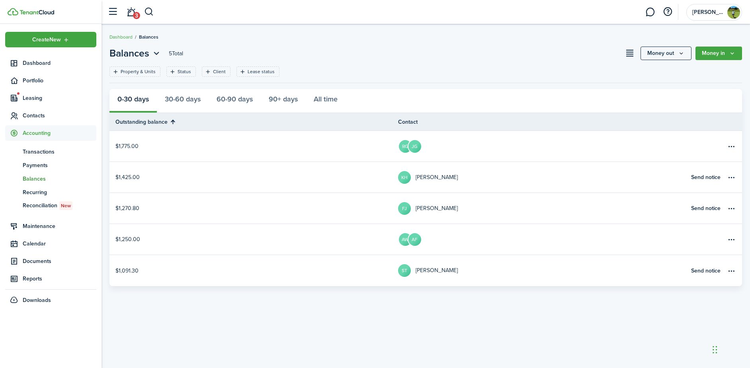
click at [134, 147] on link "$1,775.00" at bounding box center [254, 146] width 289 height 31
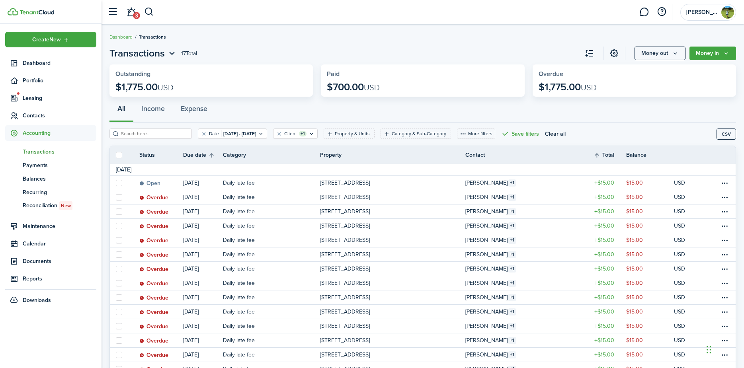
click at [119, 157] on label at bounding box center [119, 155] width 6 height 6
click at [116, 155] on input "checkbox" at bounding box center [116, 155] width 0 height 0
checkbox input "true"
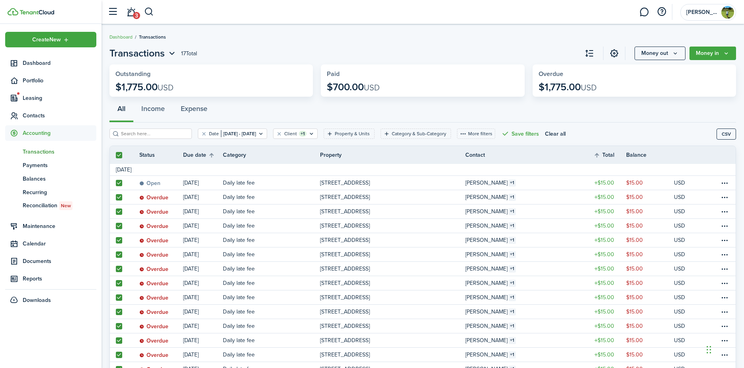
checkbox input "true"
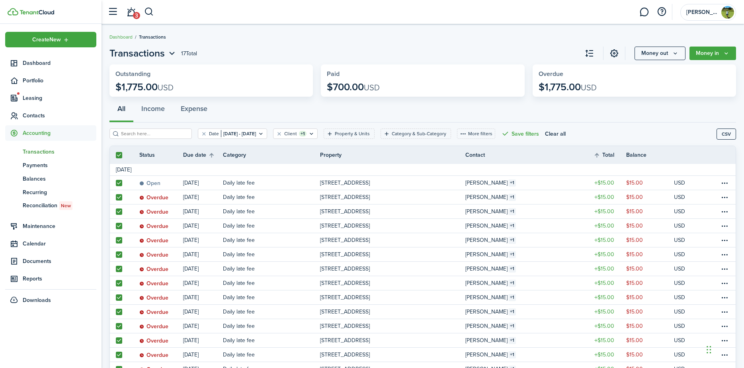
checkbox input "true"
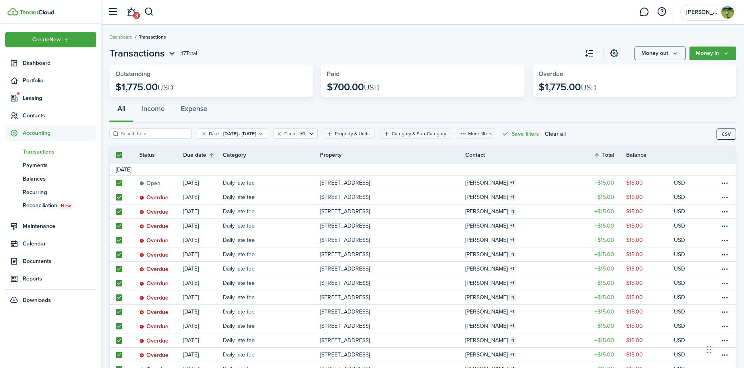
checkbox input "true"
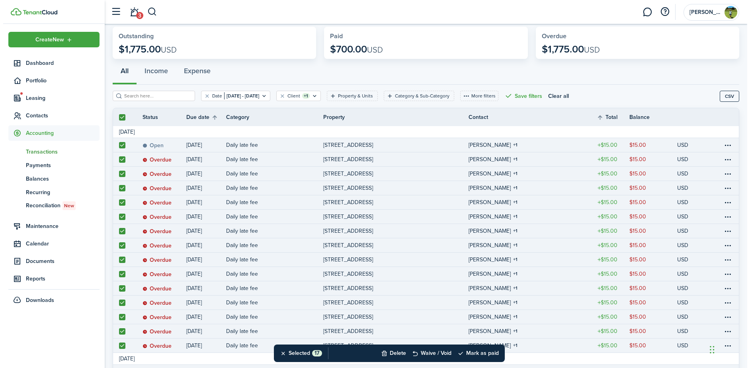
scroll to position [90, 0]
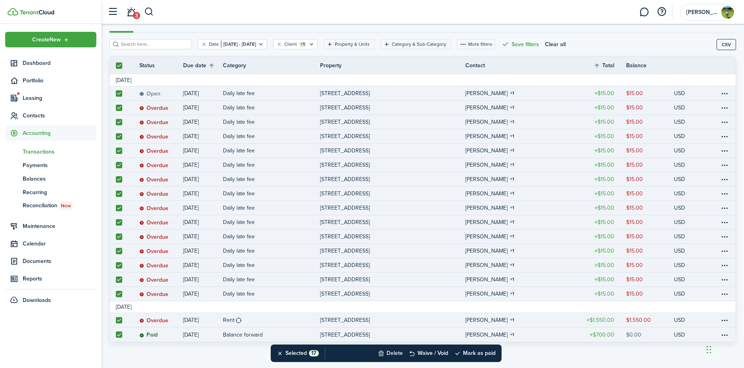
click at [392, 351] on button "Delete" at bounding box center [390, 354] width 25 height 18
checkbox input "false"
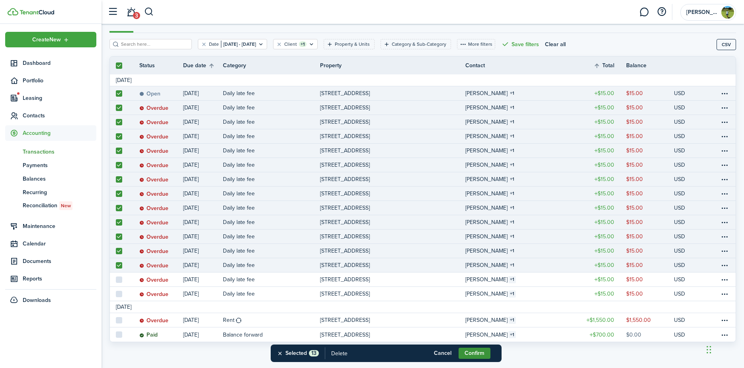
click at [484, 357] on button "Confirm" at bounding box center [475, 353] width 32 height 11
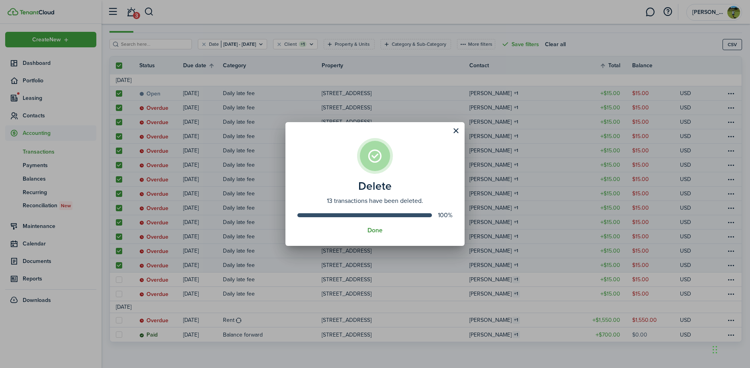
click at [377, 228] on button "Done" at bounding box center [375, 230] width 15 height 7
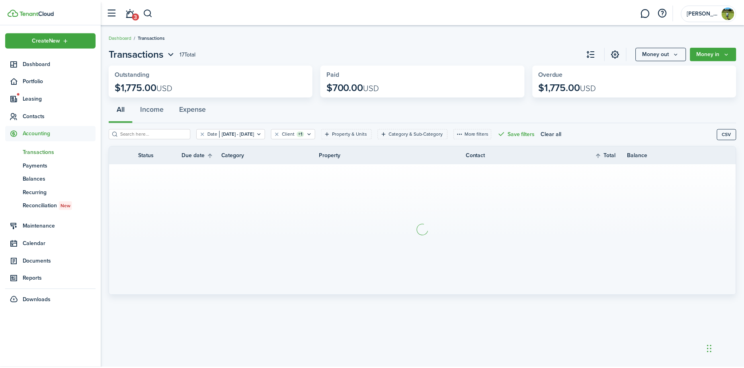
scroll to position [0, 0]
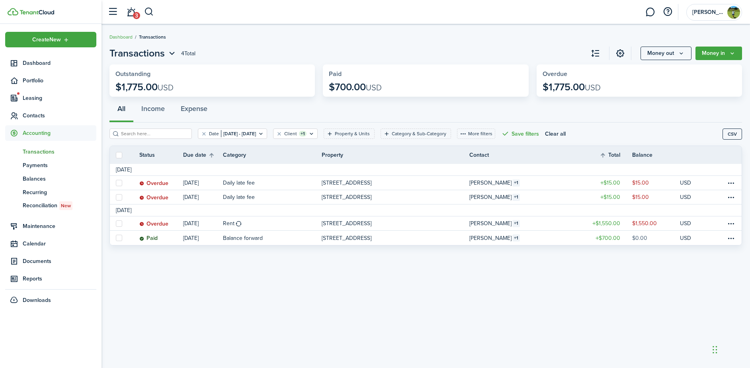
click at [120, 159] on tr "Status Due date Category Property Contact Total Balance Actions" at bounding box center [426, 156] width 632 height 10
click at [117, 156] on label at bounding box center [119, 155] width 6 height 6
click at [116, 155] on input "checkbox" at bounding box center [116, 155] width 0 height 0
checkbox input "true"
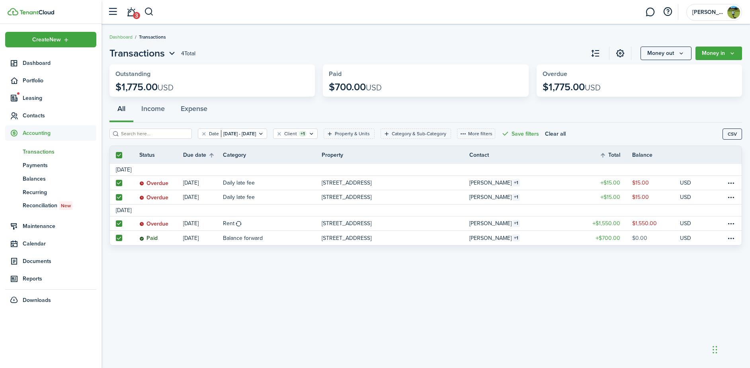
checkbox input "true"
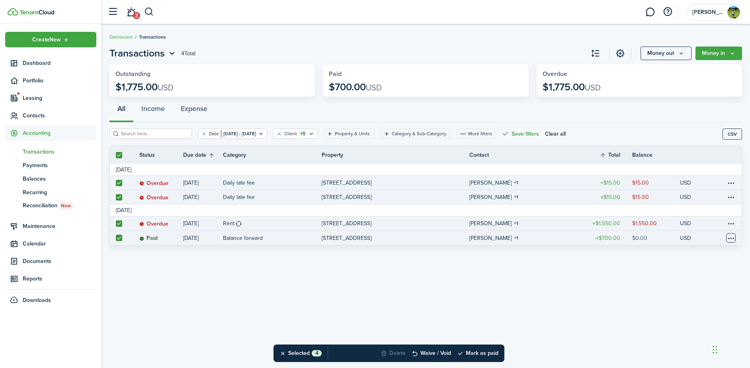
click at [731, 238] on table-menu-btn-icon at bounding box center [732, 238] width 10 height 10
click at [433, 351] on button "Waive / Void" at bounding box center [431, 354] width 39 height 18
click at [473, 356] on button "Confirm" at bounding box center [478, 353] width 32 height 11
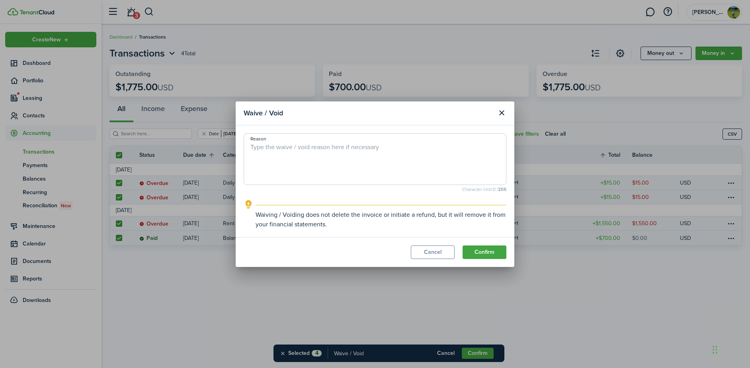
click at [394, 167] on textarea "Reason" at bounding box center [375, 162] width 262 height 38
type textarea "abandoned home"
click at [492, 256] on button "Confirm" at bounding box center [485, 253] width 44 height 14
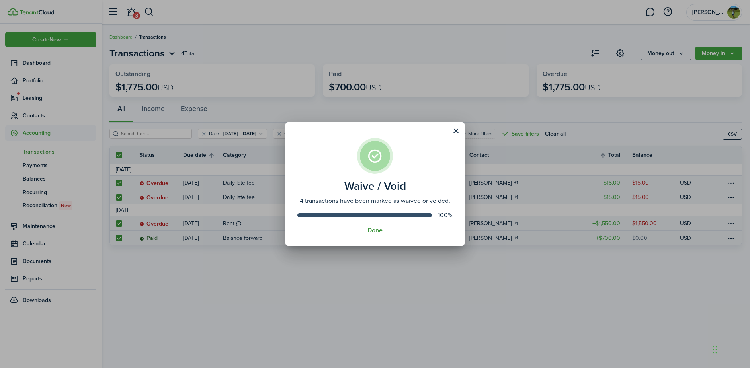
click at [369, 232] on button "Done" at bounding box center [375, 230] width 15 height 7
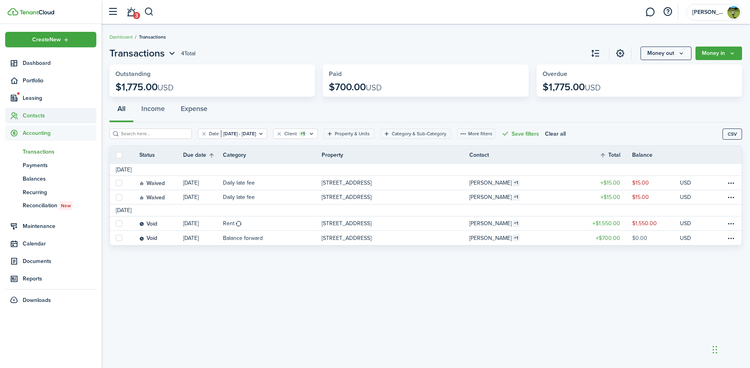
click at [31, 115] on span "Contacts" at bounding box center [60, 116] width 74 height 8
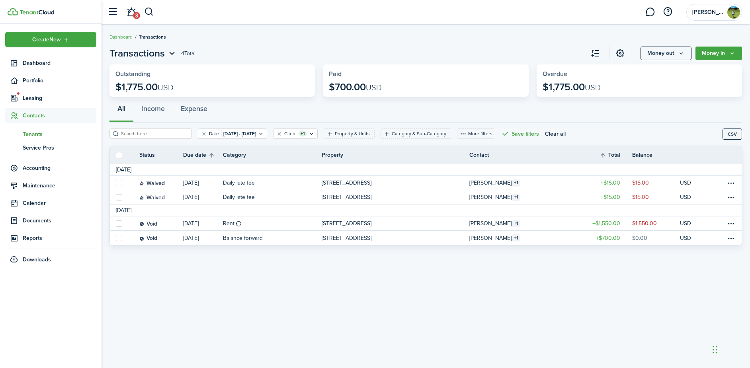
click at [44, 135] on span "Tenants" at bounding box center [60, 134] width 74 height 8
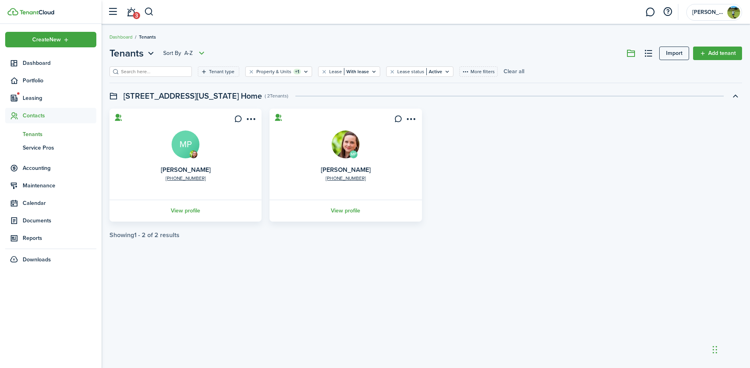
click at [504, 68] on button "Clear all" at bounding box center [514, 72] width 21 height 10
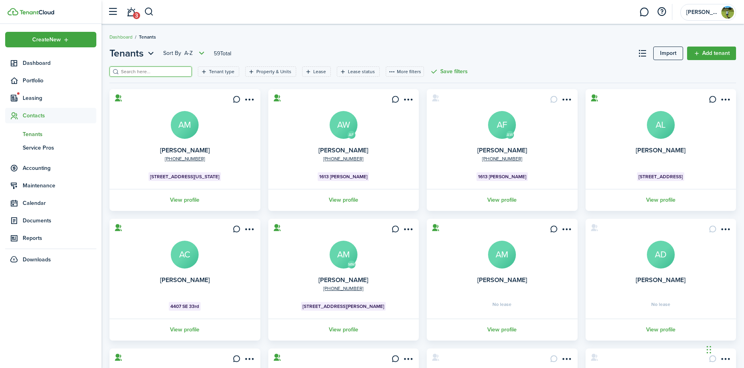
click at [162, 74] on input "search" at bounding box center [154, 72] width 70 height 8
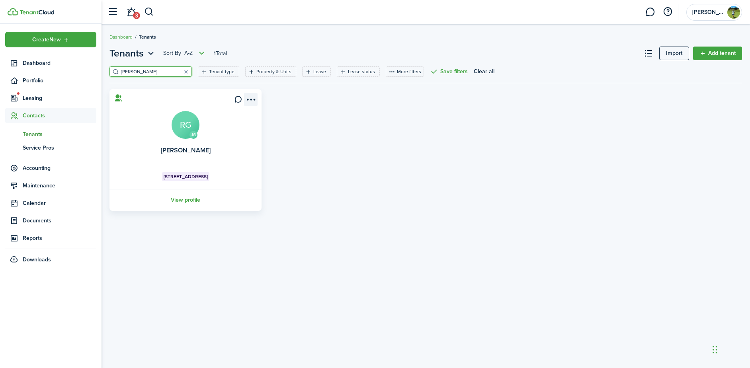
type input "[PERSON_NAME]"
click at [255, 97] on menu-btn-icon "Open menu" at bounding box center [251, 100] width 14 height 14
click at [205, 118] on link "Edit" at bounding box center [222, 117] width 70 height 14
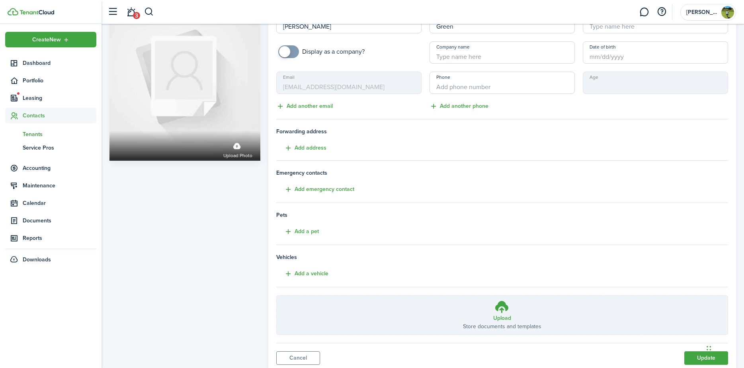
scroll to position [68, 0]
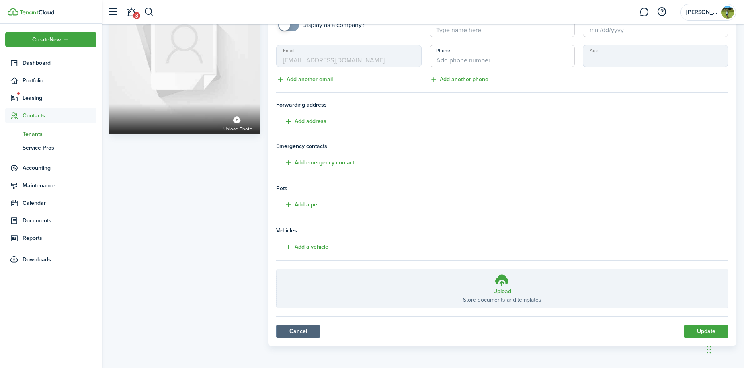
click at [305, 337] on link "Cancel" at bounding box center [298, 332] width 44 height 14
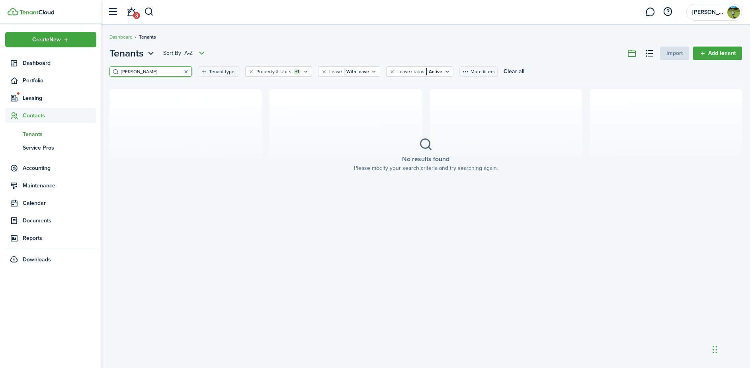
click at [141, 71] on input "[PERSON_NAME]" at bounding box center [154, 72] width 70 height 8
type input "r"
type input "[PERSON_NAME]"
click at [504, 68] on button "Clear all" at bounding box center [514, 72] width 21 height 10
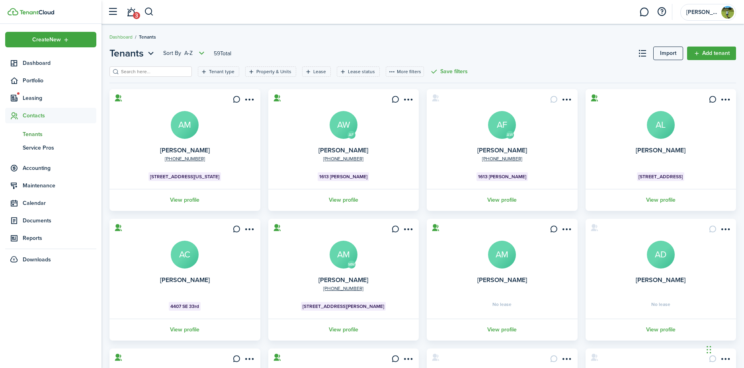
click at [159, 69] on input "search" at bounding box center [154, 72] width 70 height 8
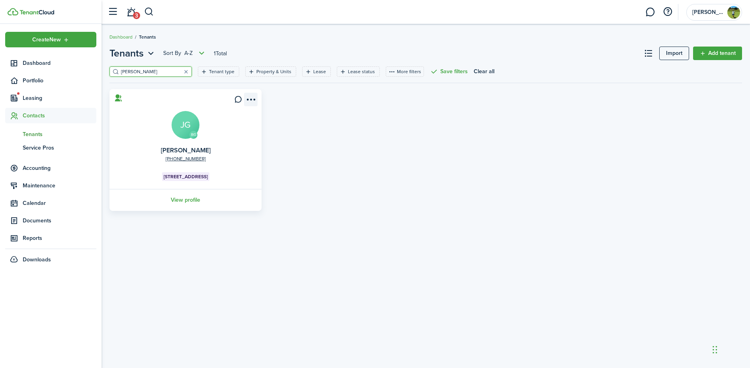
type input "[PERSON_NAME]"
click at [254, 98] on menu-btn-icon "Open menu" at bounding box center [251, 100] width 14 height 14
click at [237, 130] on button "Remove connection" at bounding box center [222, 131] width 70 height 14
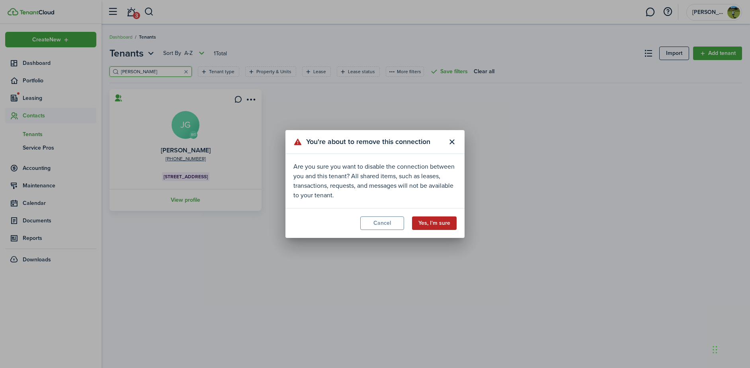
click at [427, 221] on button "Yes, I'm sure" at bounding box center [434, 224] width 45 height 14
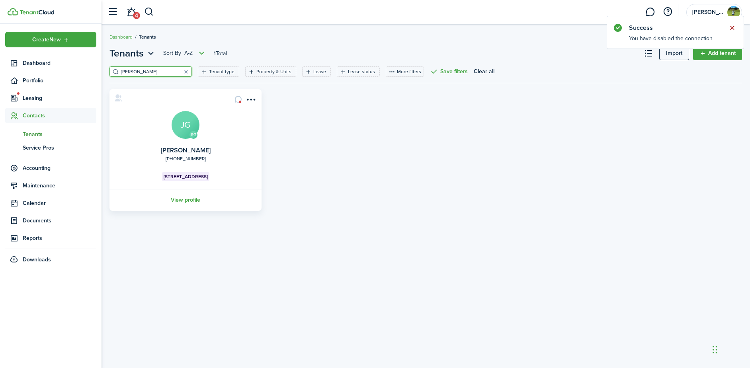
click at [733, 26] on button "Close notify" at bounding box center [732, 27] width 11 height 11
